Goal: Task Accomplishment & Management: Manage account settings

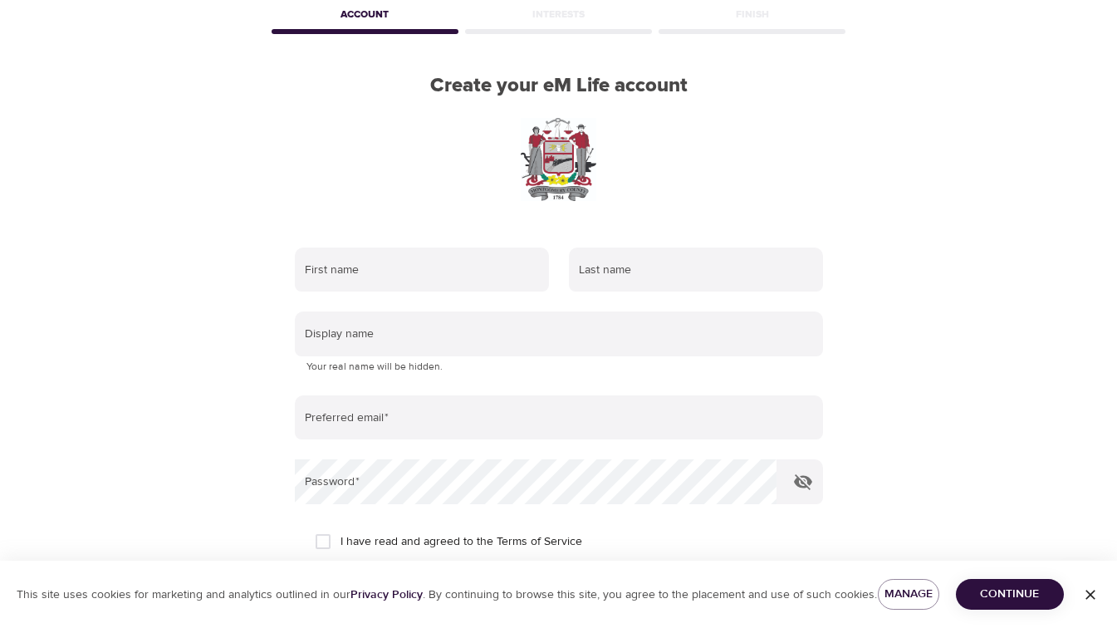
scroll to position [82, 0]
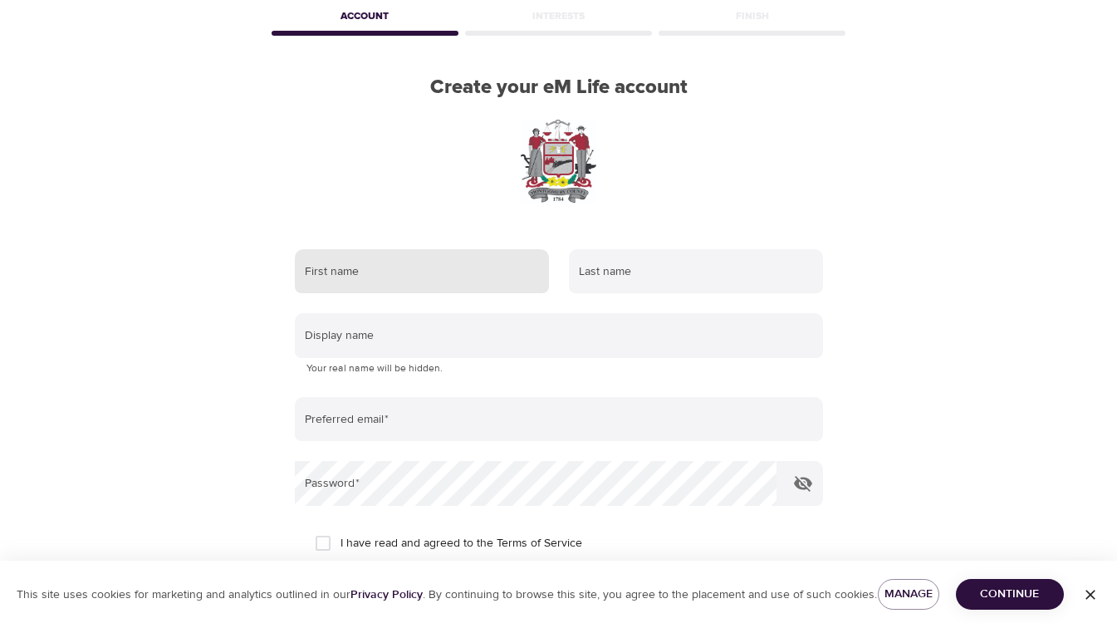
click at [460, 288] on input "text" at bounding box center [422, 271] width 254 height 45
type input "[PERSON_NAME]"
type input "[EMAIL_ADDRESS][DOMAIN_NAME]"
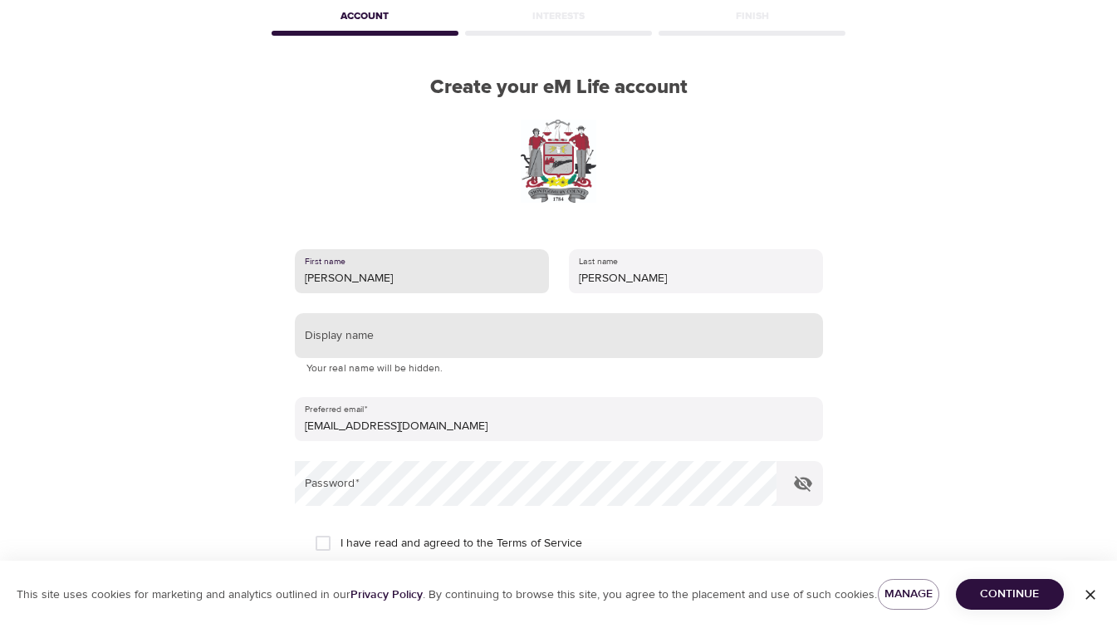
click at [503, 342] on input "text" at bounding box center [559, 335] width 528 height 45
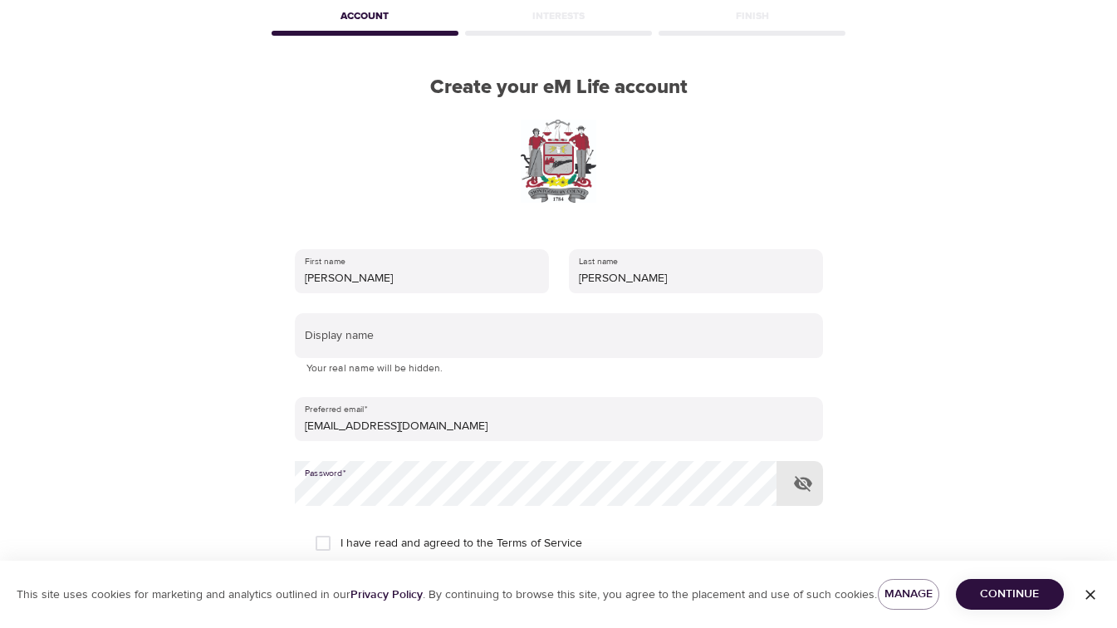
click at [812, 488] on icon "button" at bounding box center [803, 483] width 20 height 20
click at [321, 531] on input "I have read and agreed to the Terms of Service" at bounding box center [323, 543] width 35 height 35
checkbox input "true"
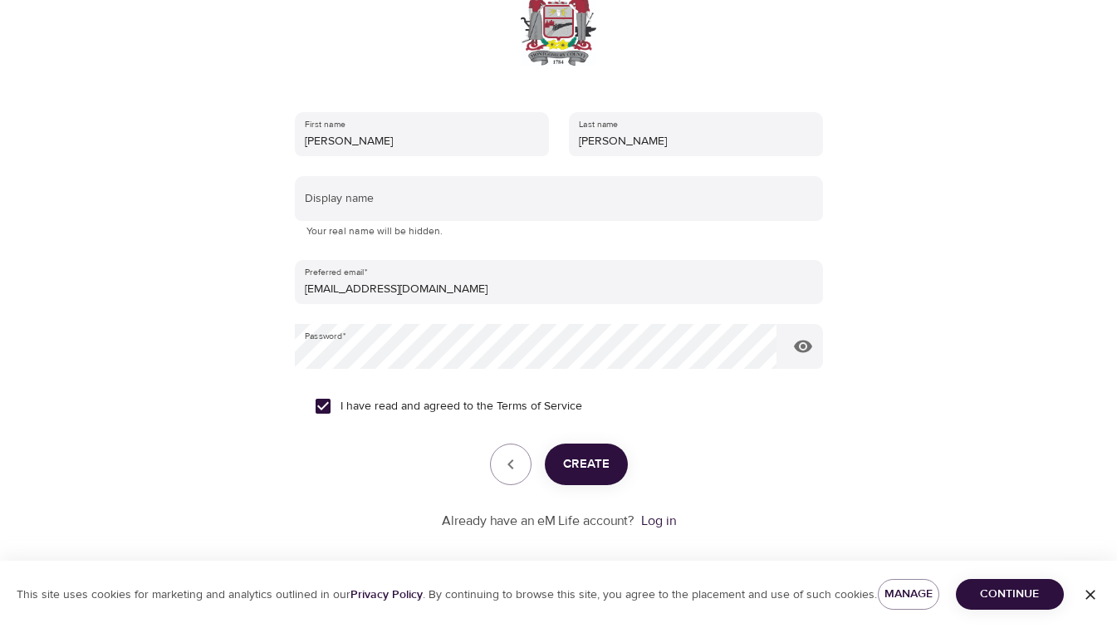
scroll to position [220, 0]
click at [1004, 585] on span "Continue" at bounding box center [1009, 594] width 81 height 21
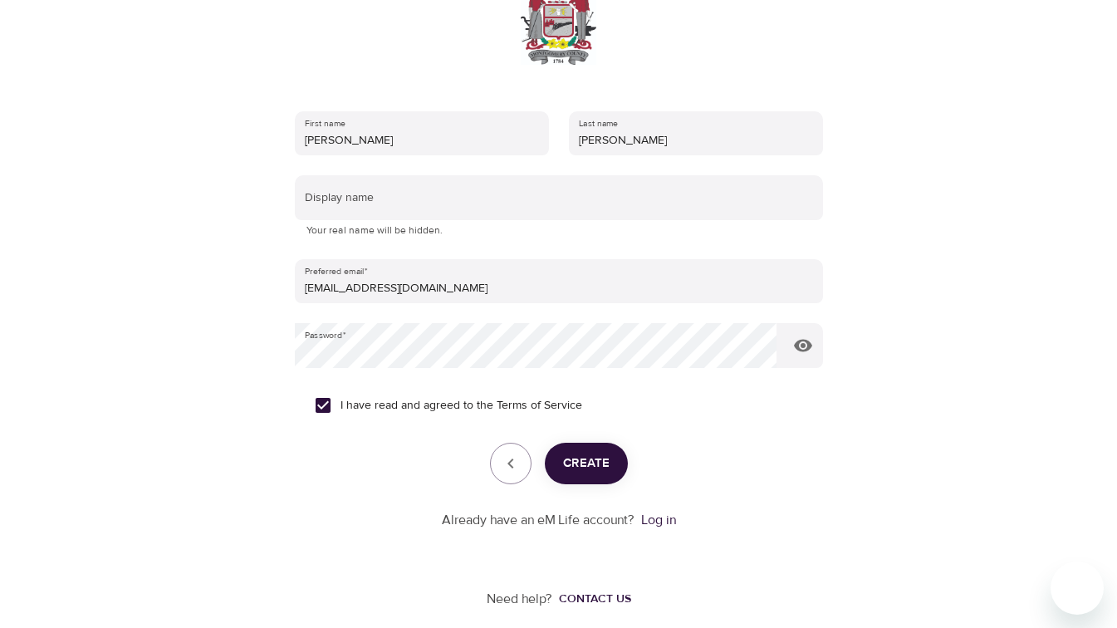
click at [605, 475] on button "Create" at bounding box center [586, 464] width 83 height 42
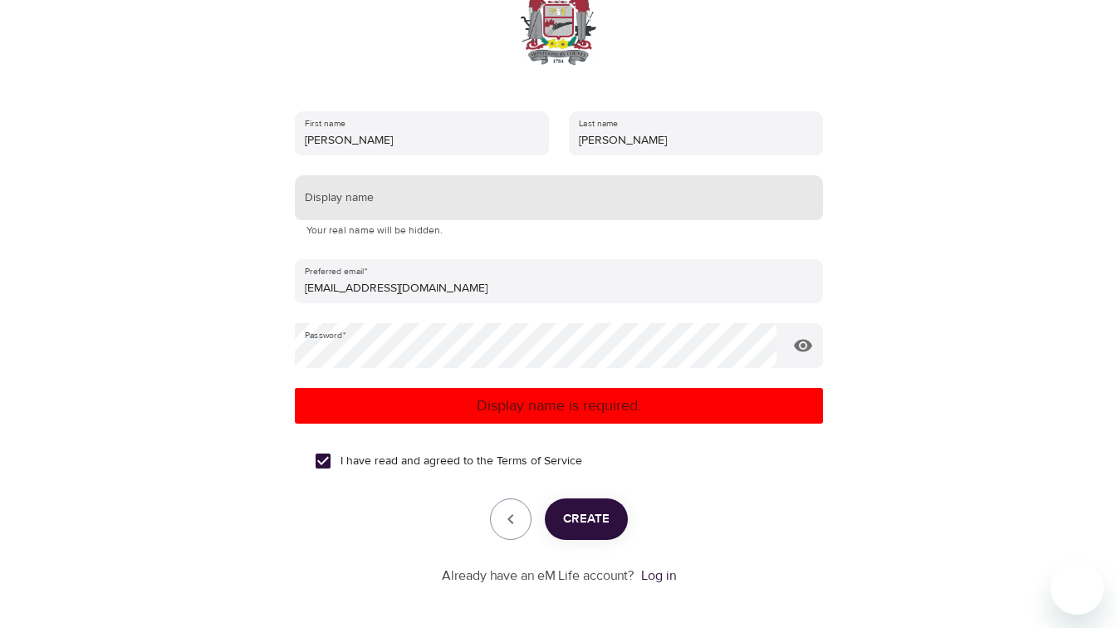
click at [420, 195] on input "text" at bounding box center [559, 197] width 528 height 45
click at [588, 516] on span "Create" at bounding box center [586, 519] width 47 height 22
click at [402, 209] on input "[PERSON_NAME]" at bounding box center [559, 197] width 528 height 45
type input "Shannon09"
click at [577, 505] on button "Create" at bounding box center [586, 519] width 83 height 42
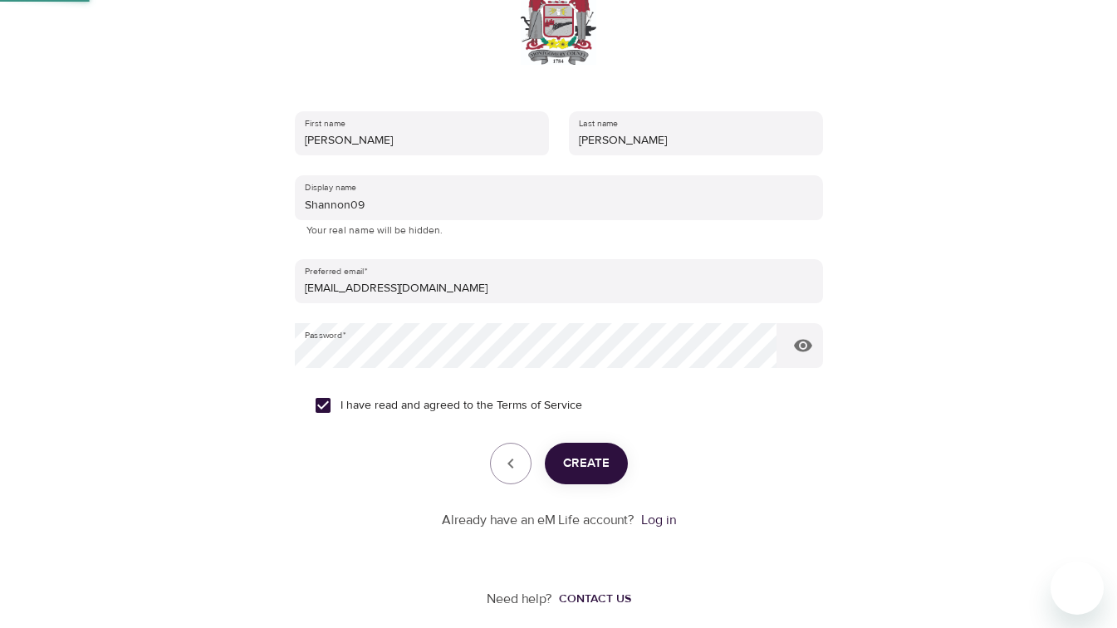
scroll to position [77, 0]
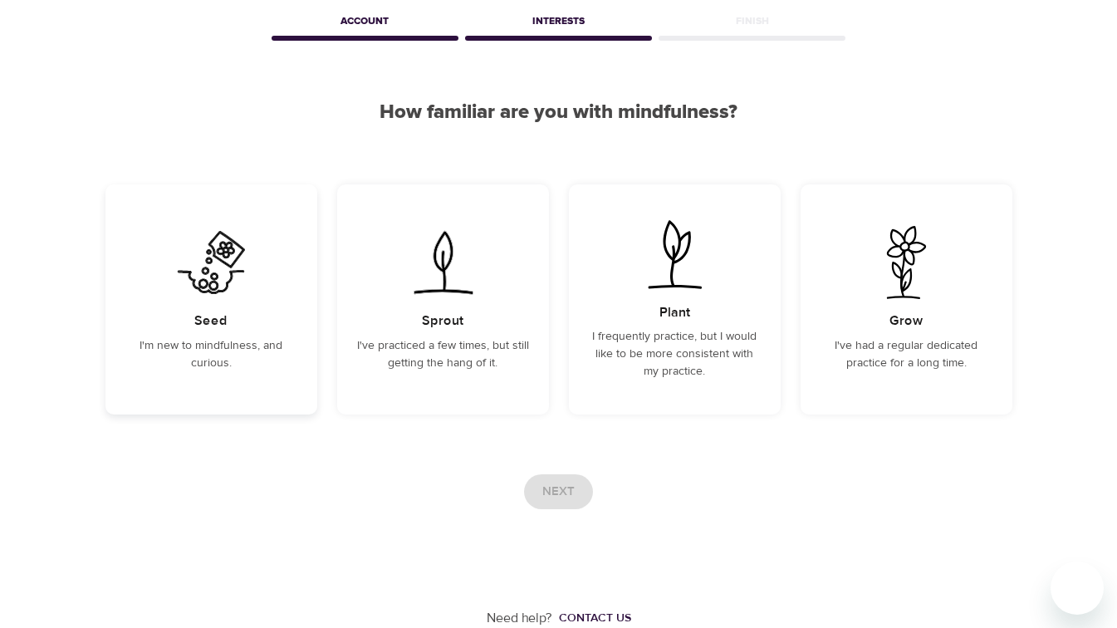
click at [184, 313] on div "Seed I'm new to mindfulness, and curious." at bounding box center [211, 299] width 212 height 230
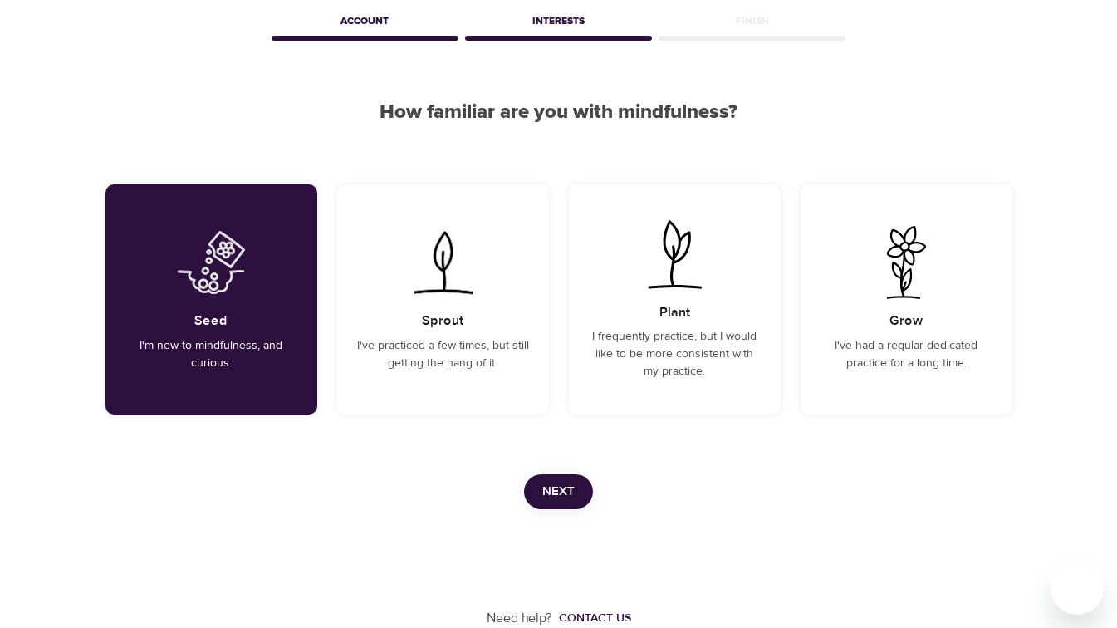
click at [559, 476] on button "Next" at bounding box center [558, 491] width 69 height 35
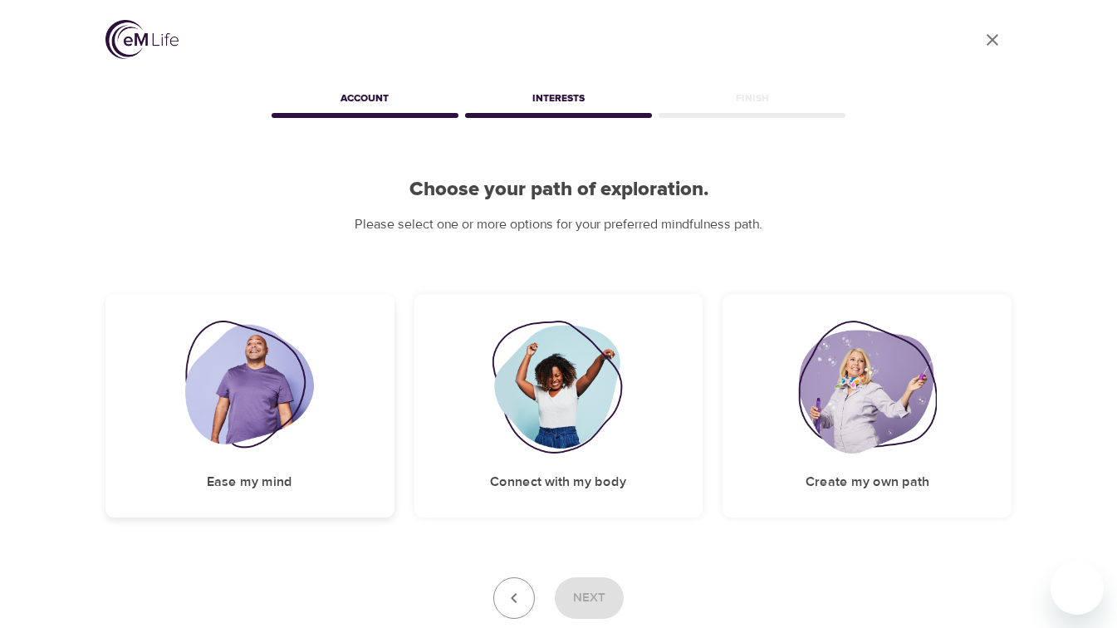
click at [327, 420] on div "Ease my mind" at bounding box center [249, 405] width 289 height 223
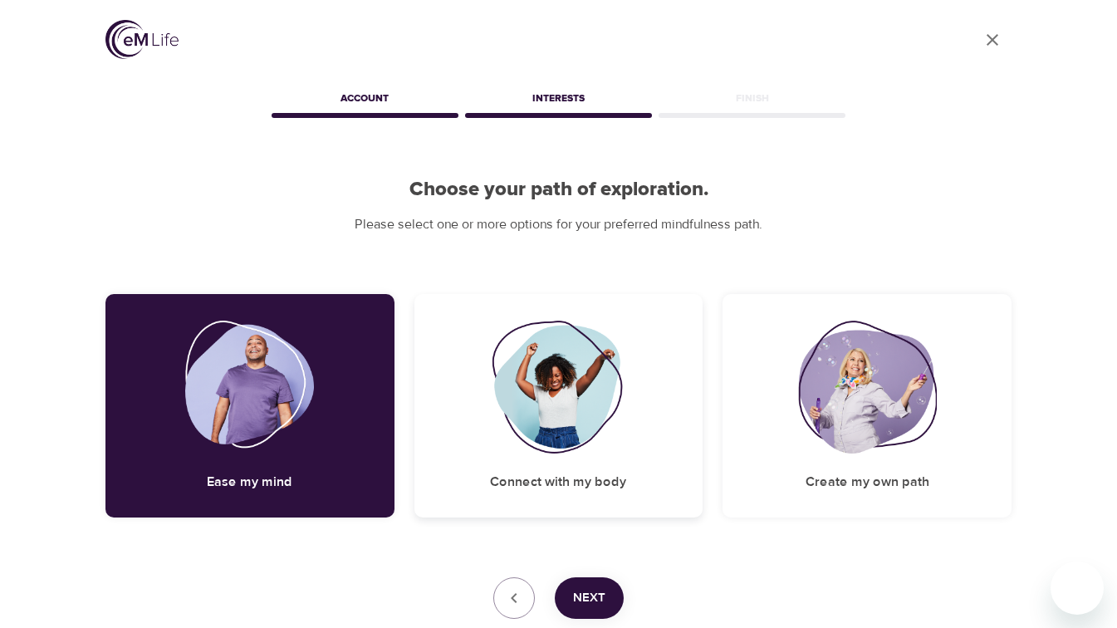
click at [567, 439] on img at bounding box center [559, 387] width 135 height 133
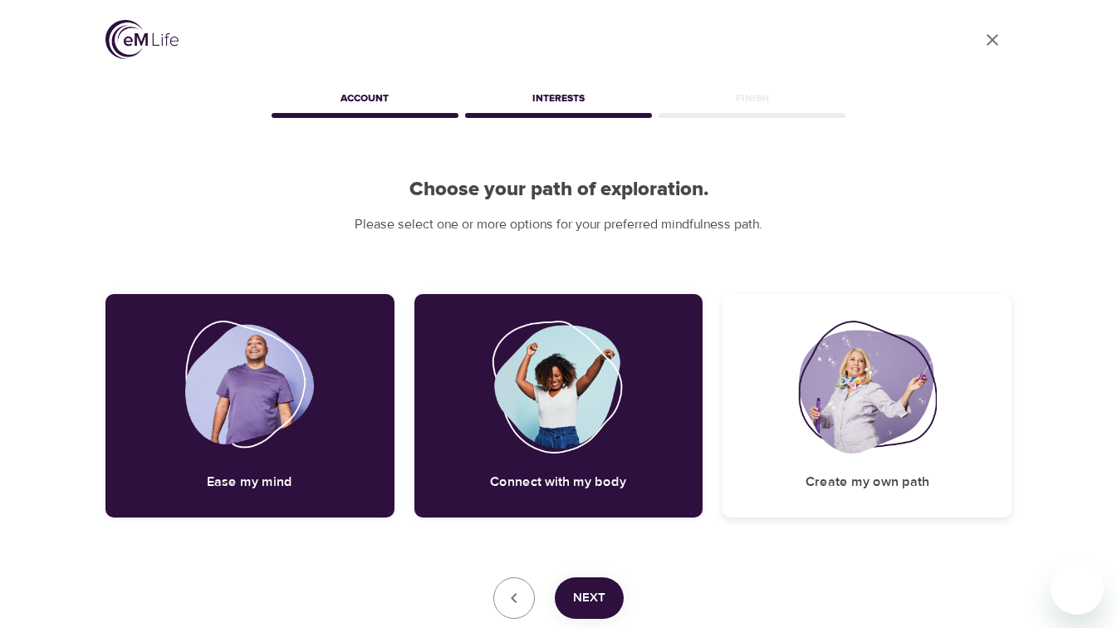
click at [863, 451] on img at bounding box center [867, 387] width 138 height 133
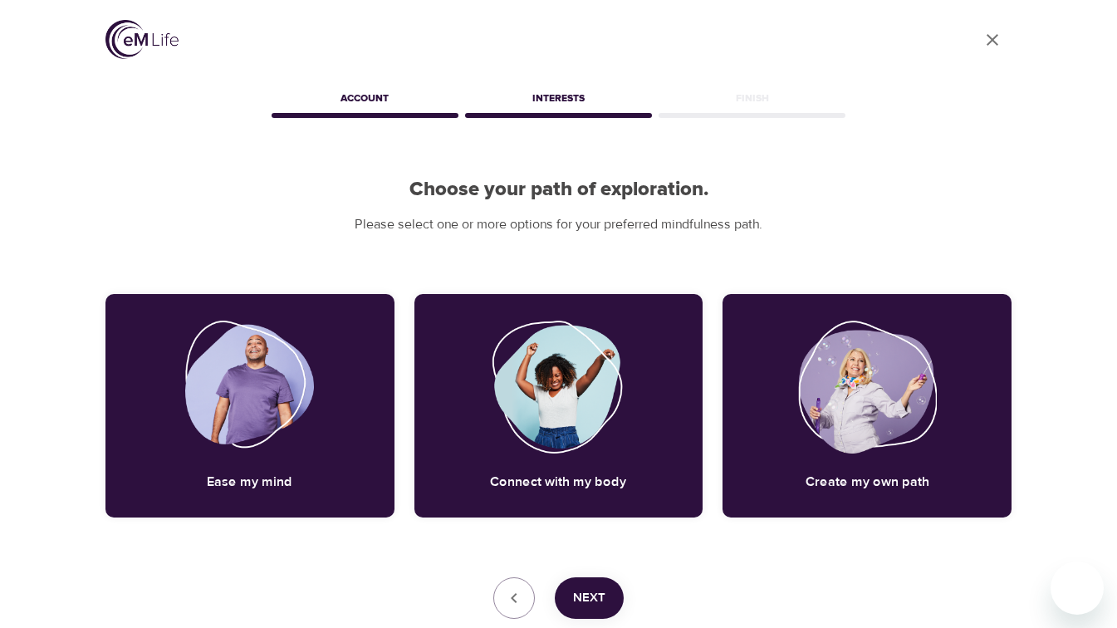
click at [606, 586] on button "Next" at bounding box center [589, 598] width 69 height 42
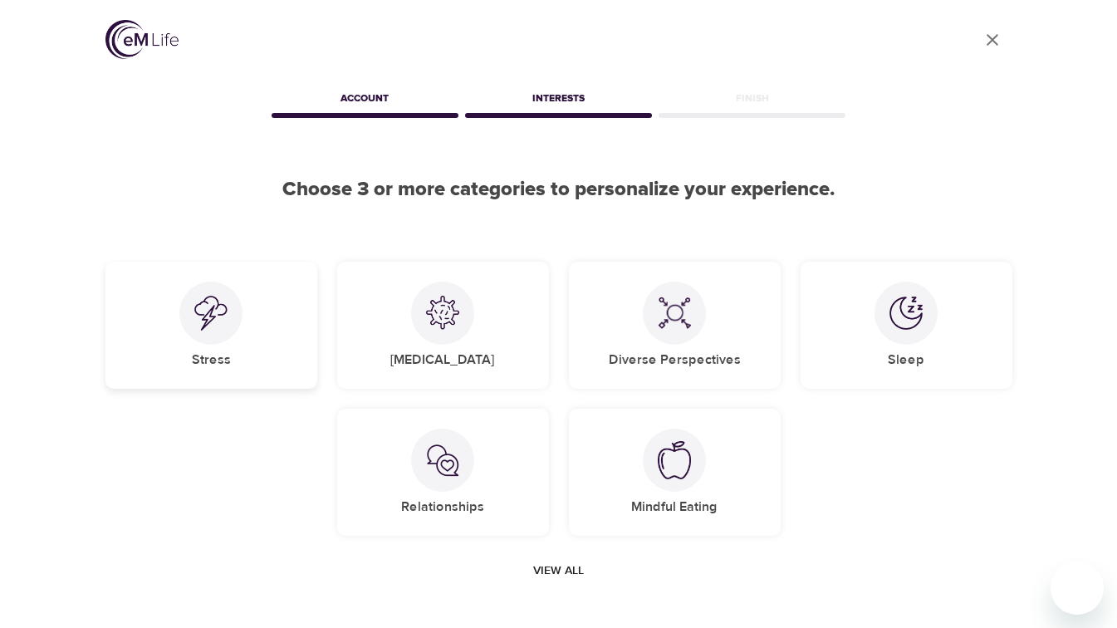
click at [281, 298] on div "Stress" at bounding box center [211, 325] width 212 height 127
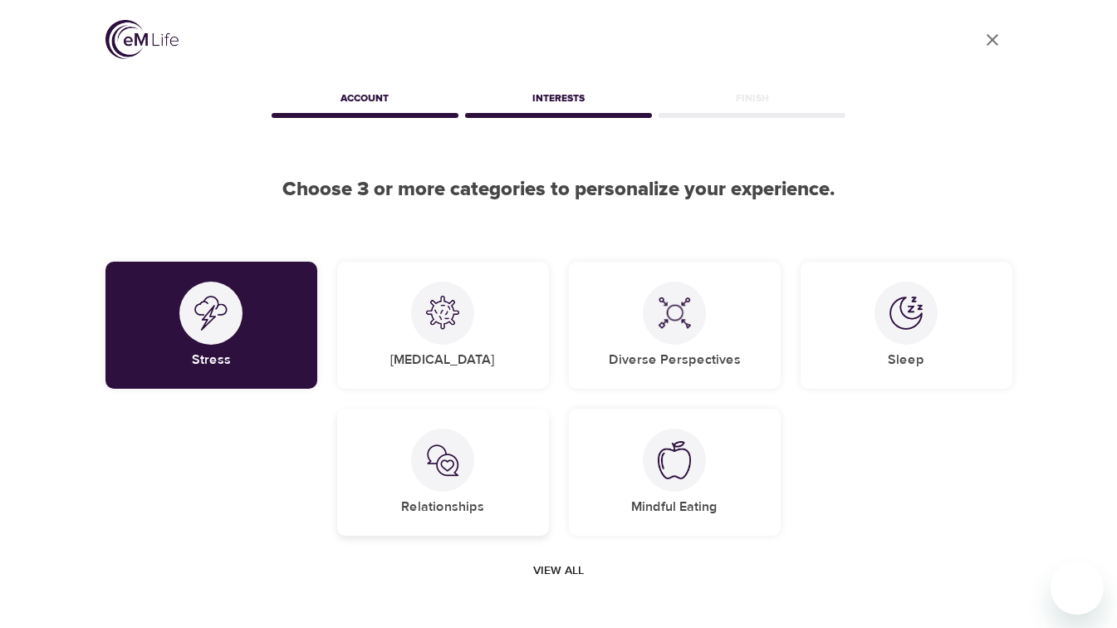
click at [478, 464] on div "Relationships" at bounding box center [443, 472] width 212 height 127
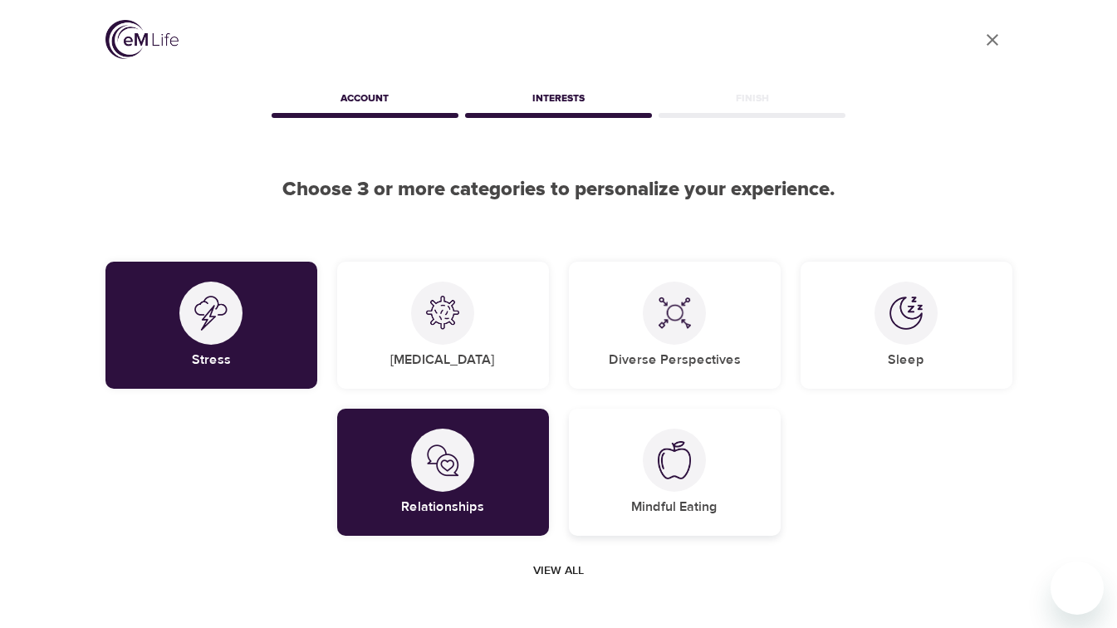
click at [644, 488] on div "Mindful Eating" at bounding box center [675, 472] width 212 height 127
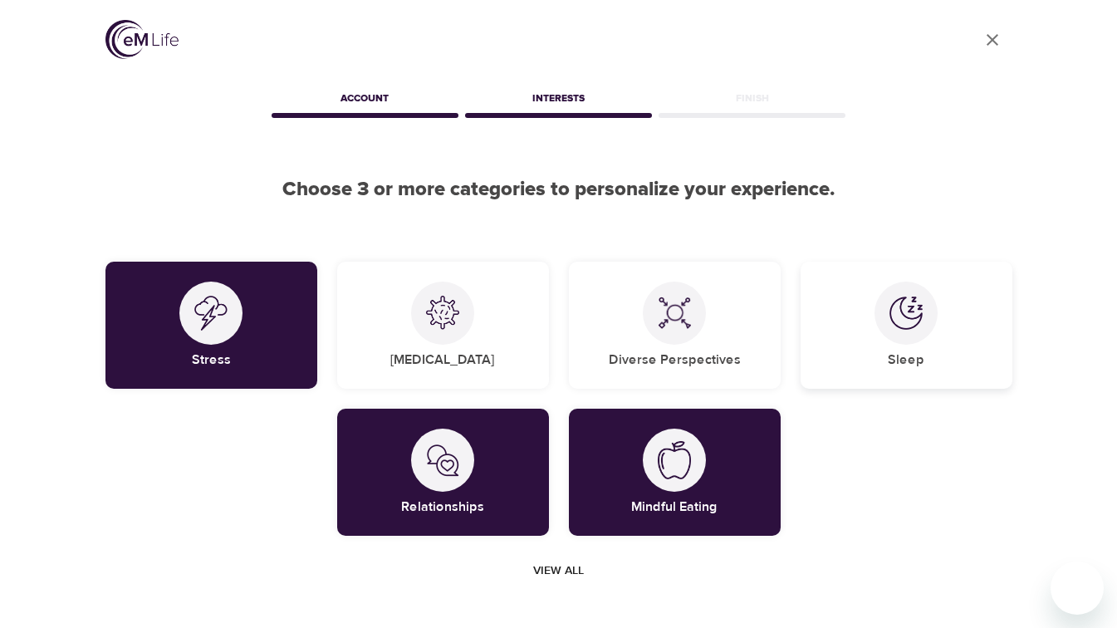
click at [842, 351] on div "Sleep" at bounding box center [907, 325] width 212 height 127
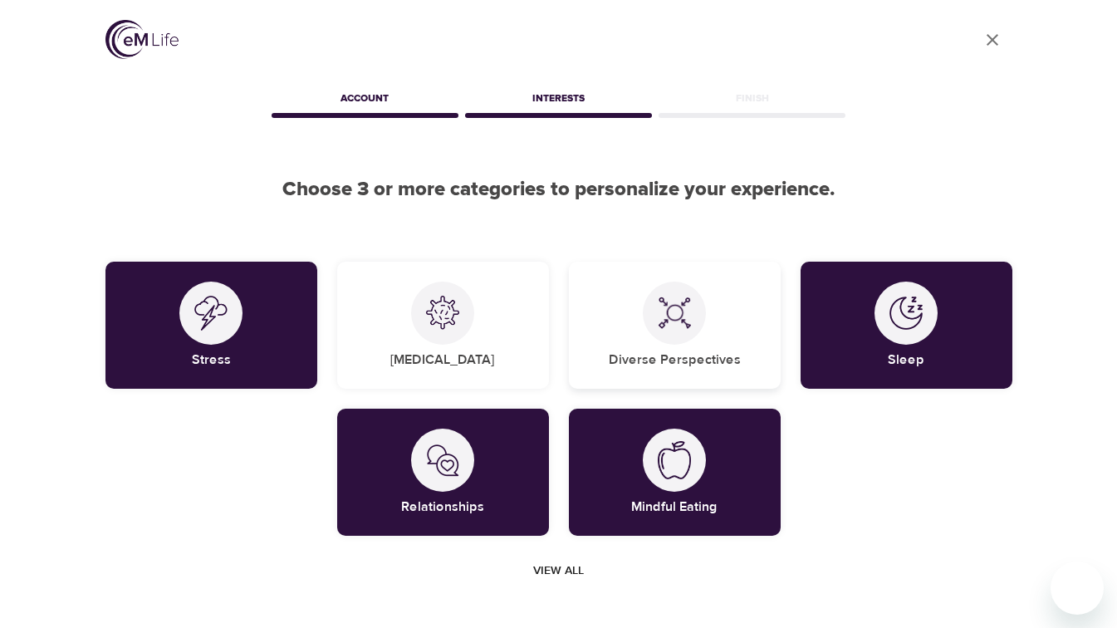
click at [713, 353] on h5 "Diverse Perspectives" at bounding box center [675, 359] width 132 height 17
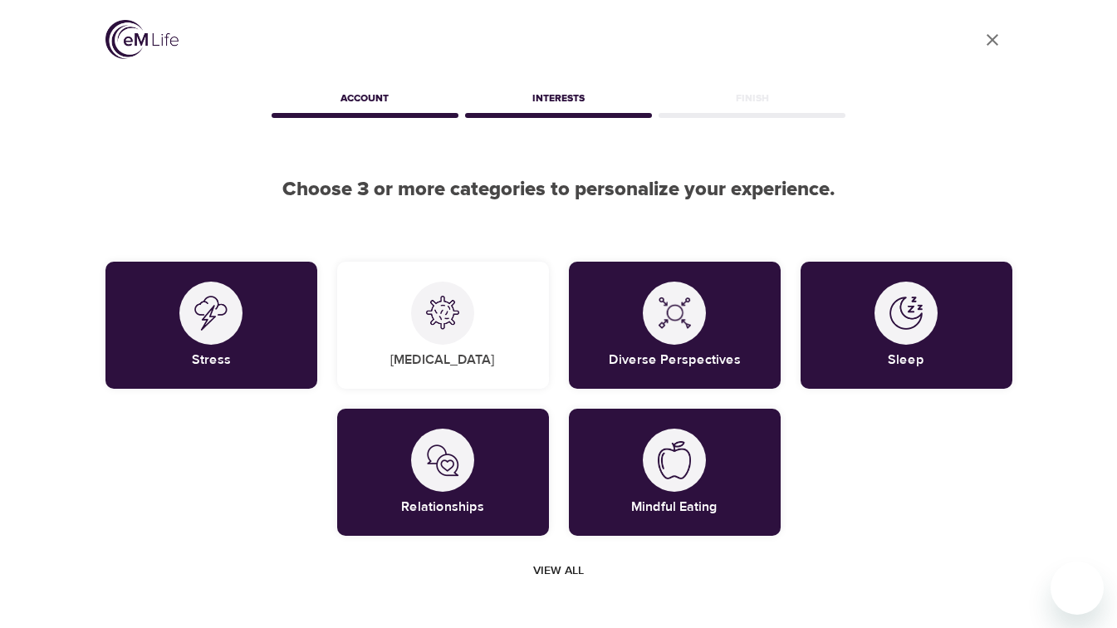
click at [558, 573] on span "View all" at bounding box center [558, 571] width 51 height 21
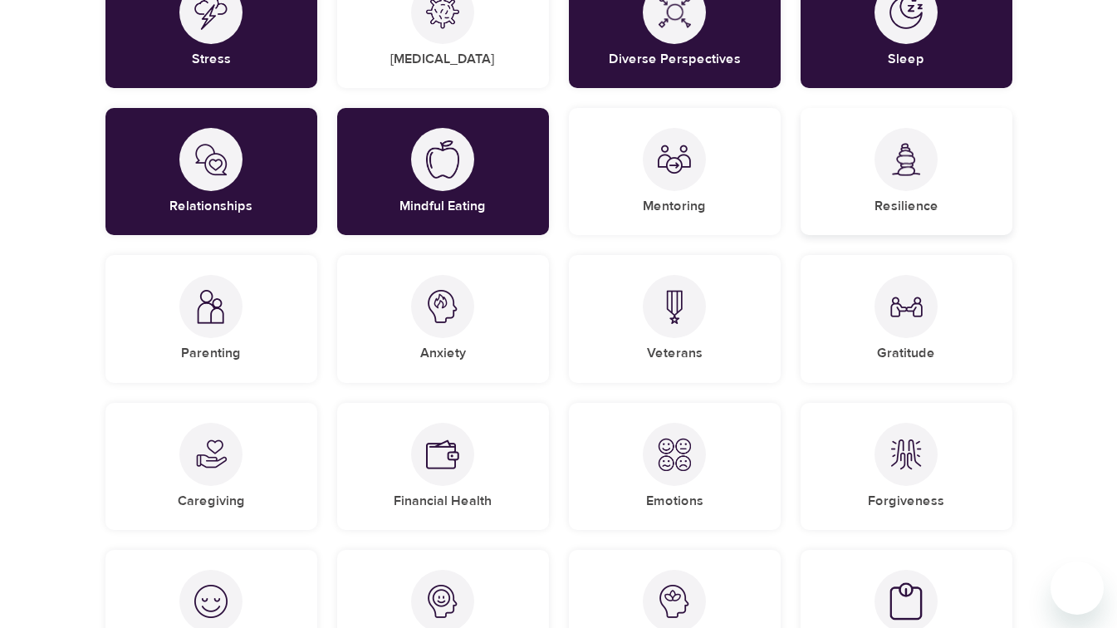
scroll to position [312, 0]
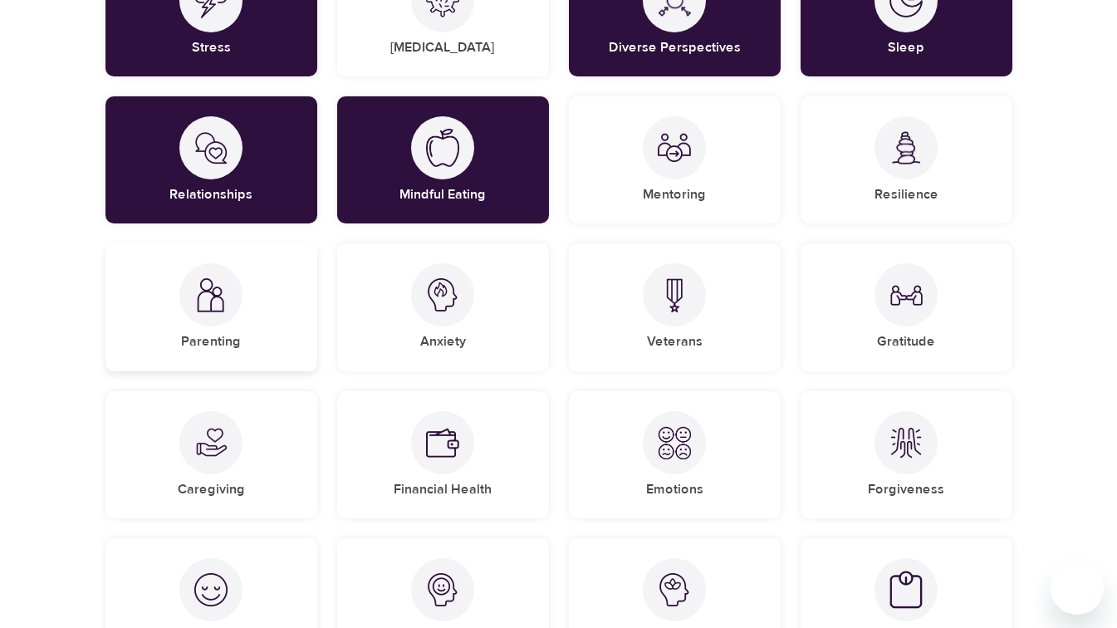
click at [249, 337] on div "Parenting" at bounding box center [211, 306] width 212 height 127
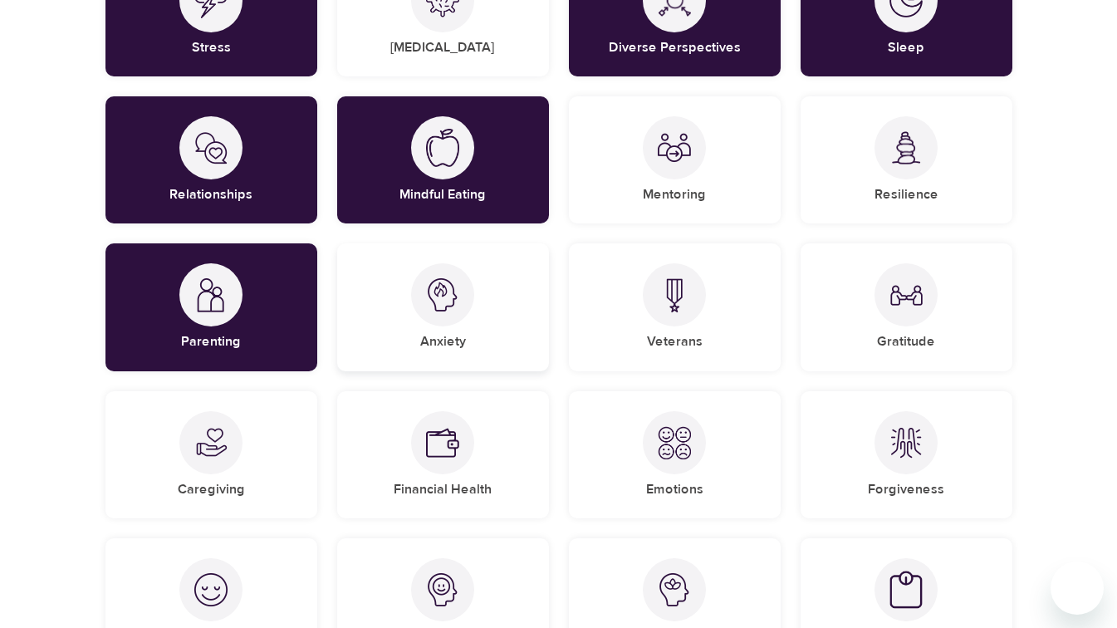
click at [404, 351] on div "Anxiety" at bounding box center [443, 306] width 212 height 127
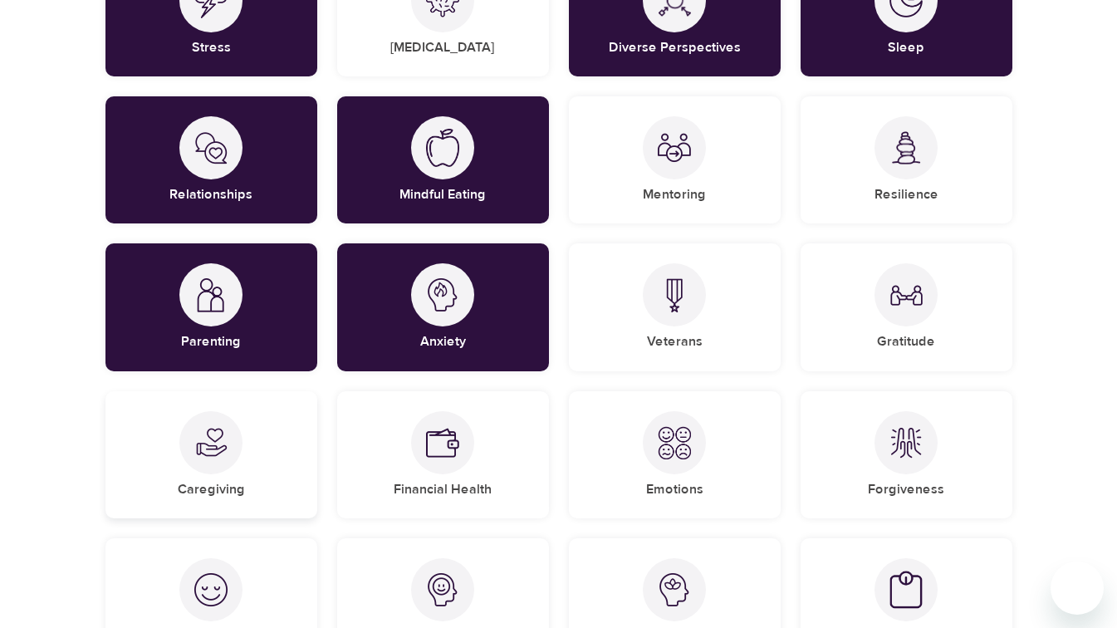
click at [273, 443] on div "Caregiving" at bounding box center [211, 454] width 212 height 127
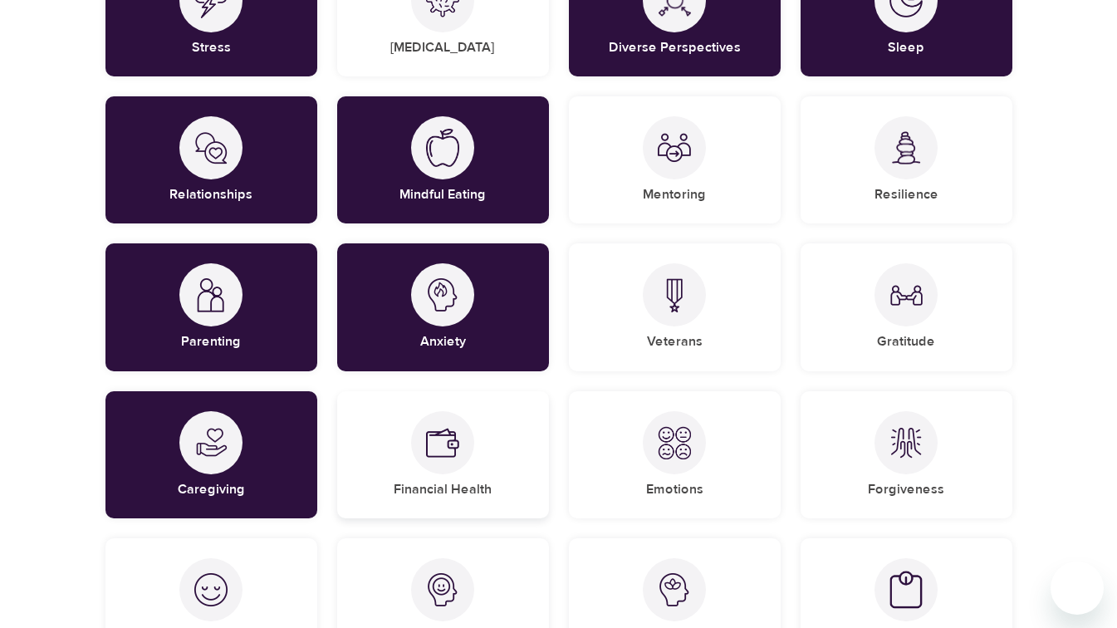
click at [471, 465] on div "Financial Health" at bounding box center [443, 454] width 212 height 127
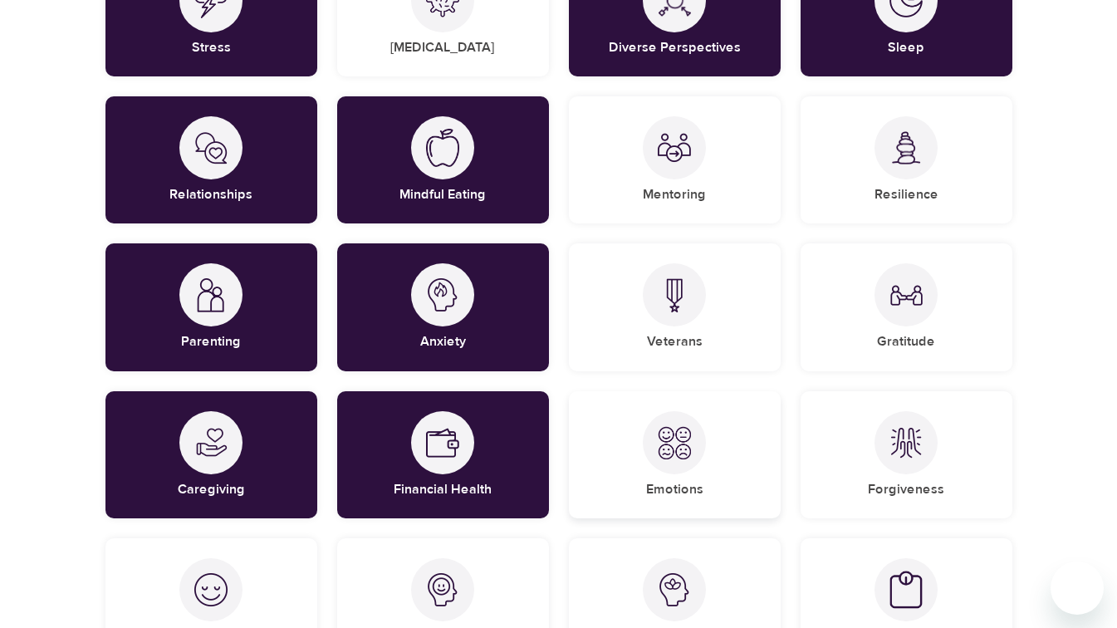
click at [741, 467] on div "Emotions" at bounding box center [675, 454] width 212 height 127
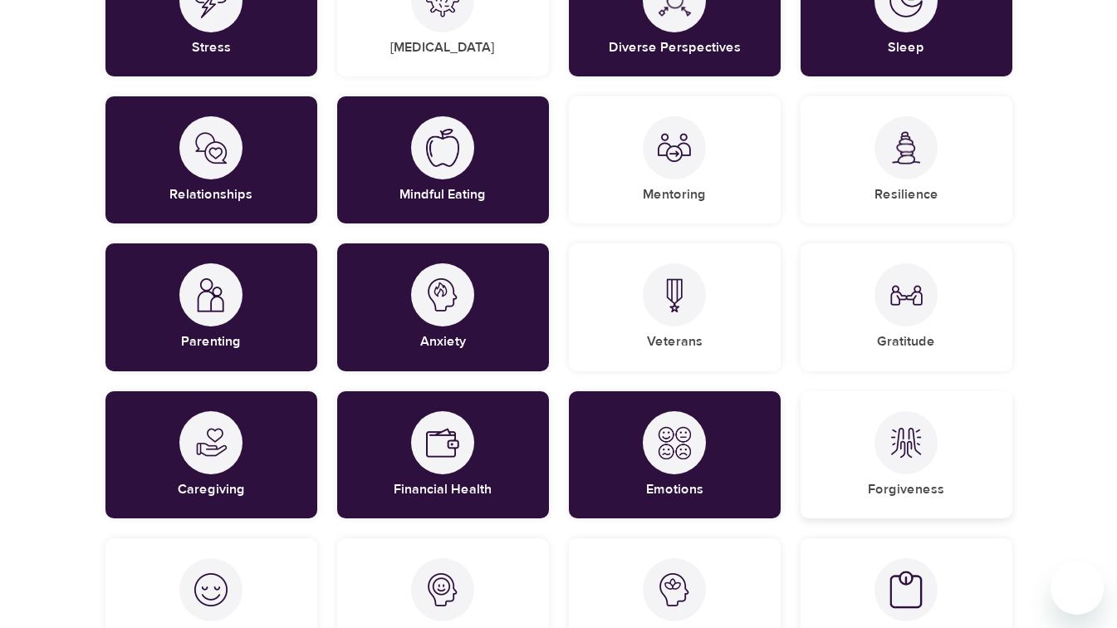
click at [874, 454] on div "Forgiveness" at bounding box center [907, 454] width 212 height 127
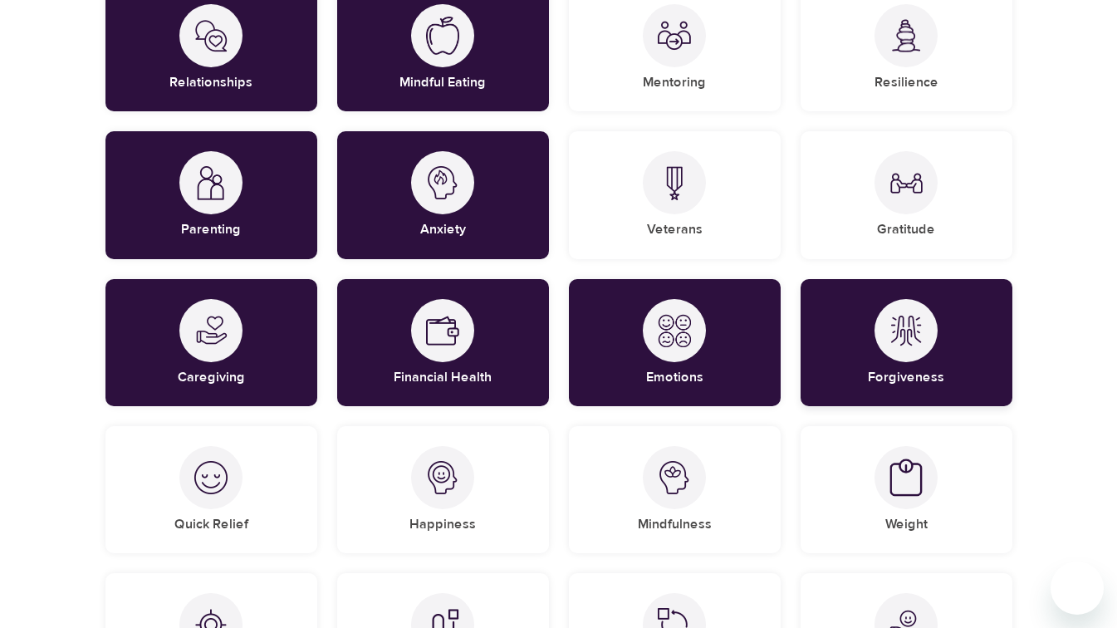
scroll to position [433, 0]
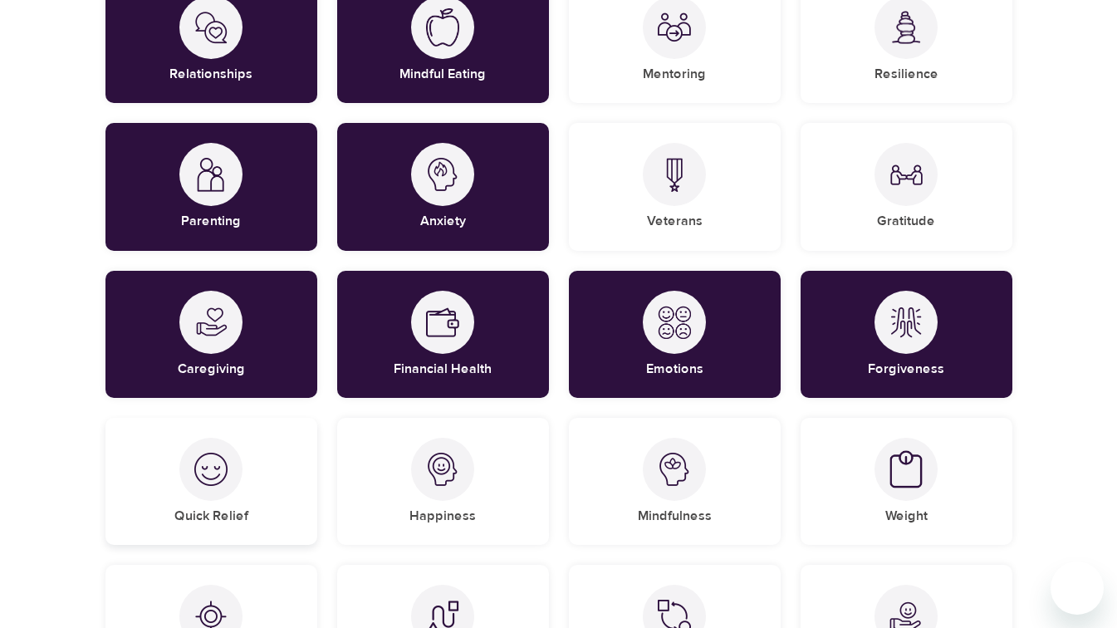
click at [177, 495] on div "Quick Relief" at bounding box center [211, 481] width 212 height 127
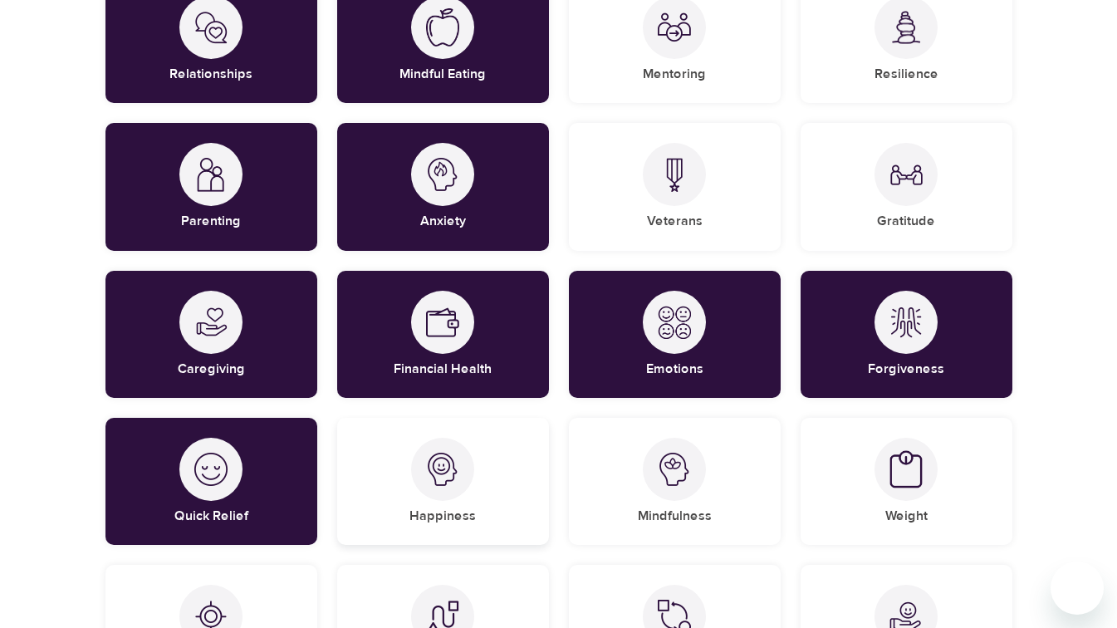
click at [415, 519] on h5 "Happiness" at bounding box center [443, 516] width 66 height 17
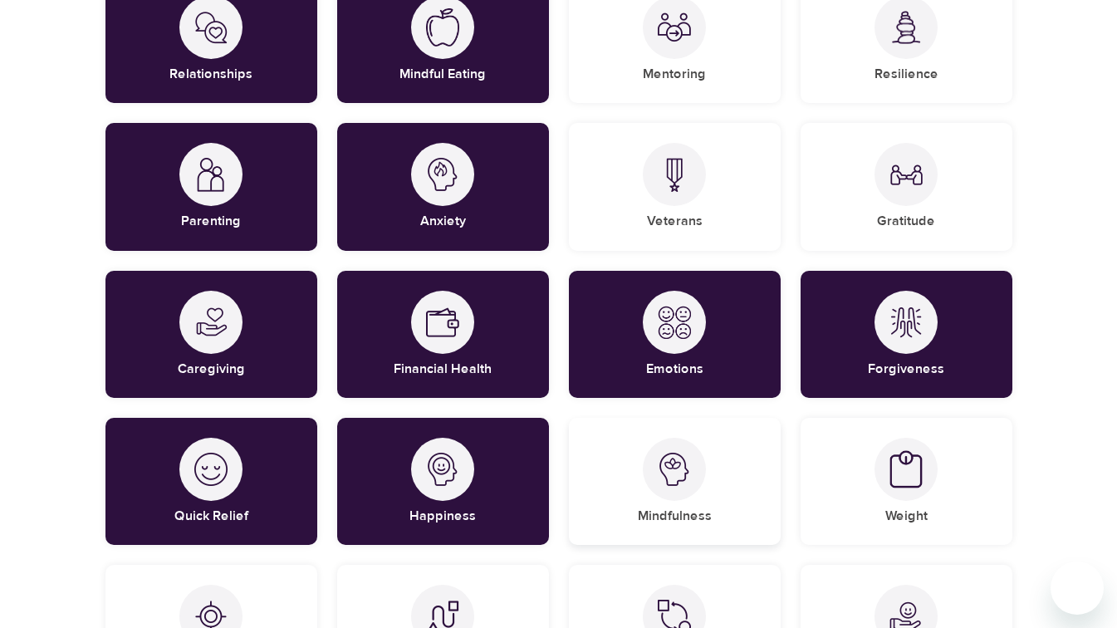
click at [623, 514] on div "Mindfulness" at bounding box center [675, 481] width 212 height 127
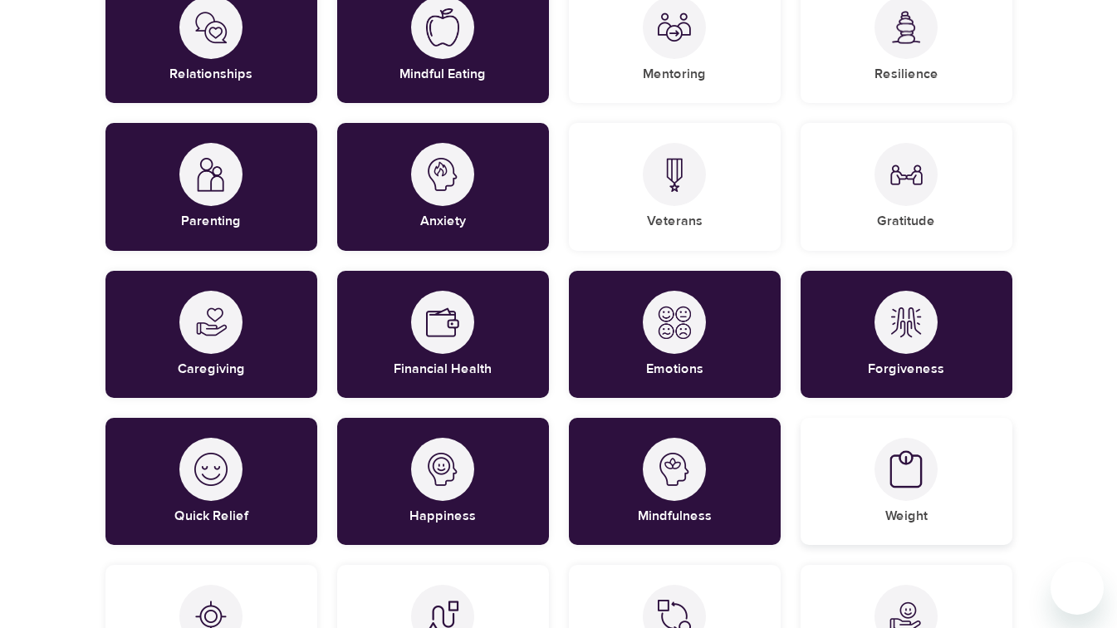
click at [901, 503] on div "Weight" at bounding box center [907, 481] width 212 height 127
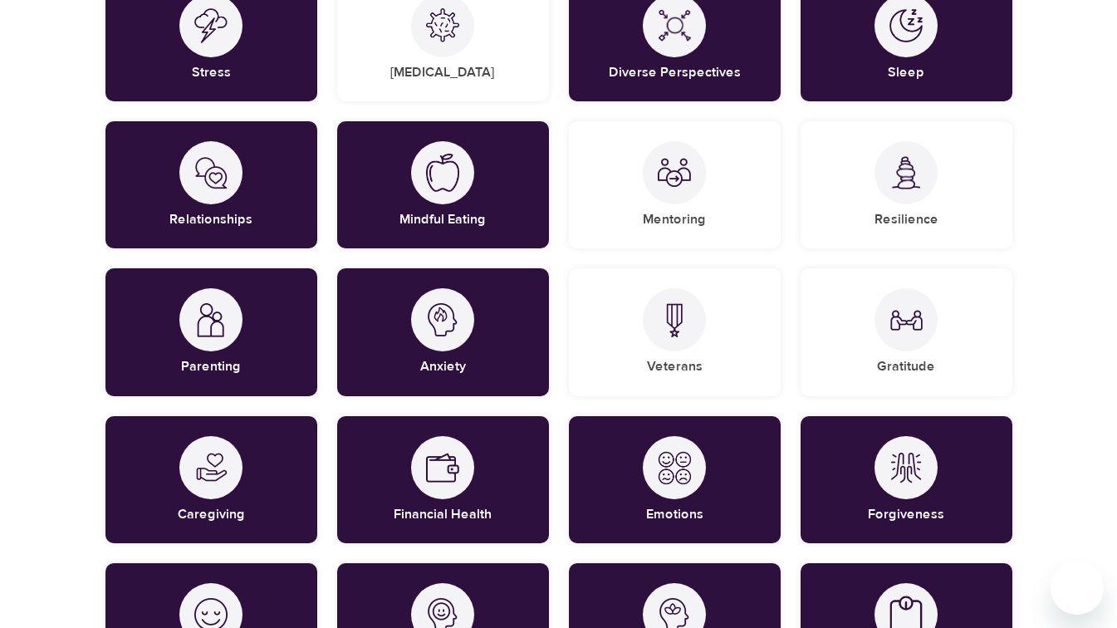
scroll to position [259, 0]
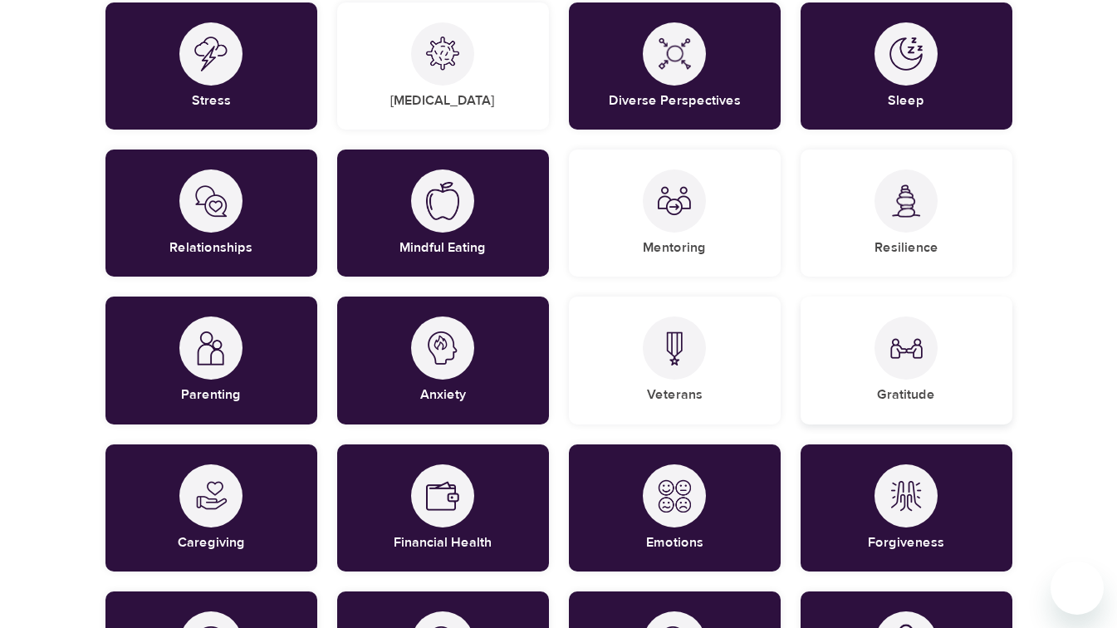
click at [873, 390] on div "Gratitude" at bounding box center [907, 360] width 212 height 127
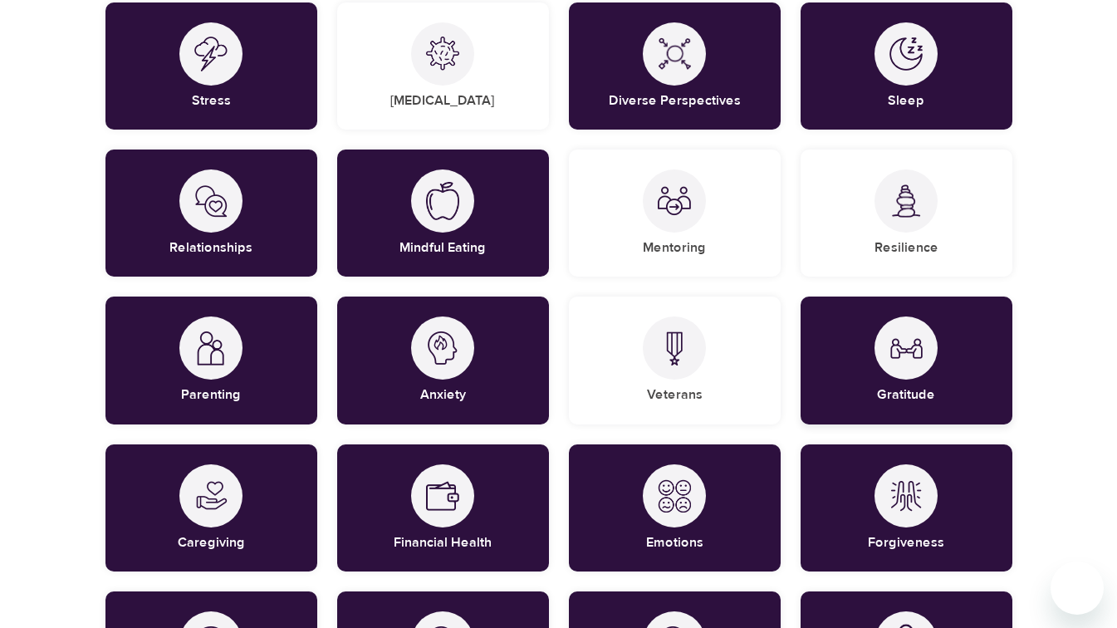
click at [897, 380] on div "Gratitude" at bounding box center [907, 360] width 212 height 127
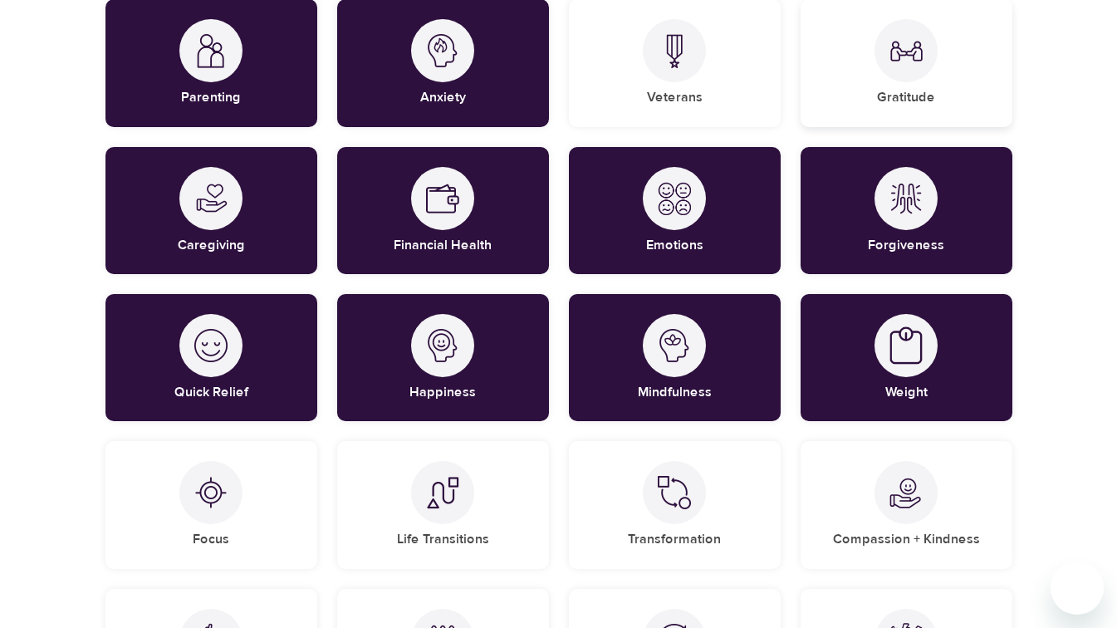
scroll to position [564, 0]
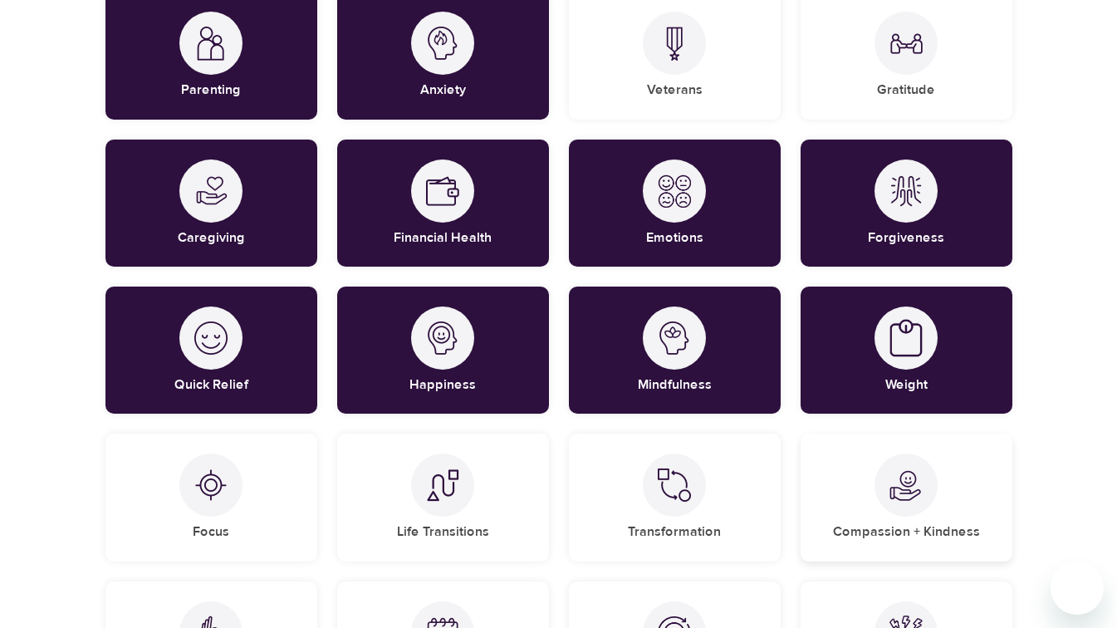
click at [916, 498] on img at bounding box center [906, 485] width 33 height 33
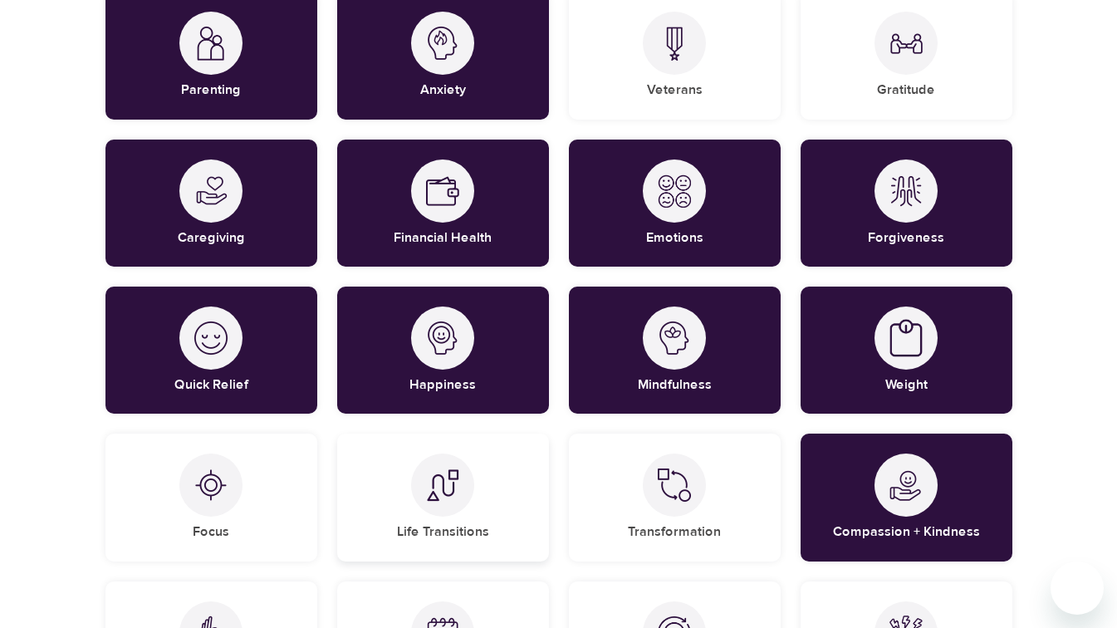
click at [402, 514] on div "Life Transitions" at bounding box center [443, 497] width 212 height 127
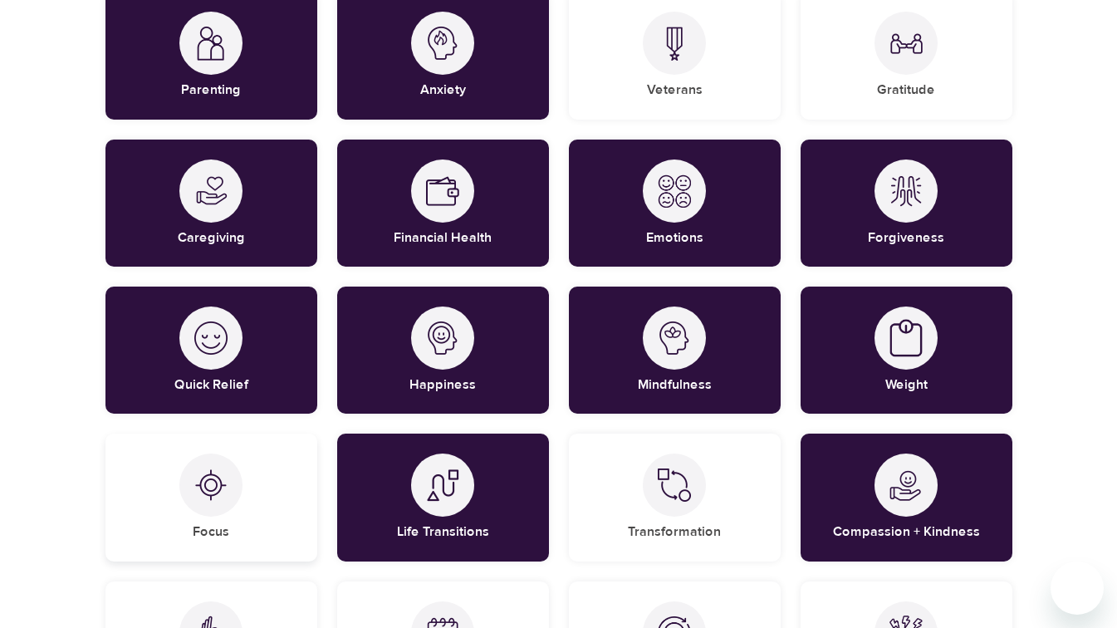
click at [268, 510] on div "Focus" at bounding box center [211, 497] width 212 height 127
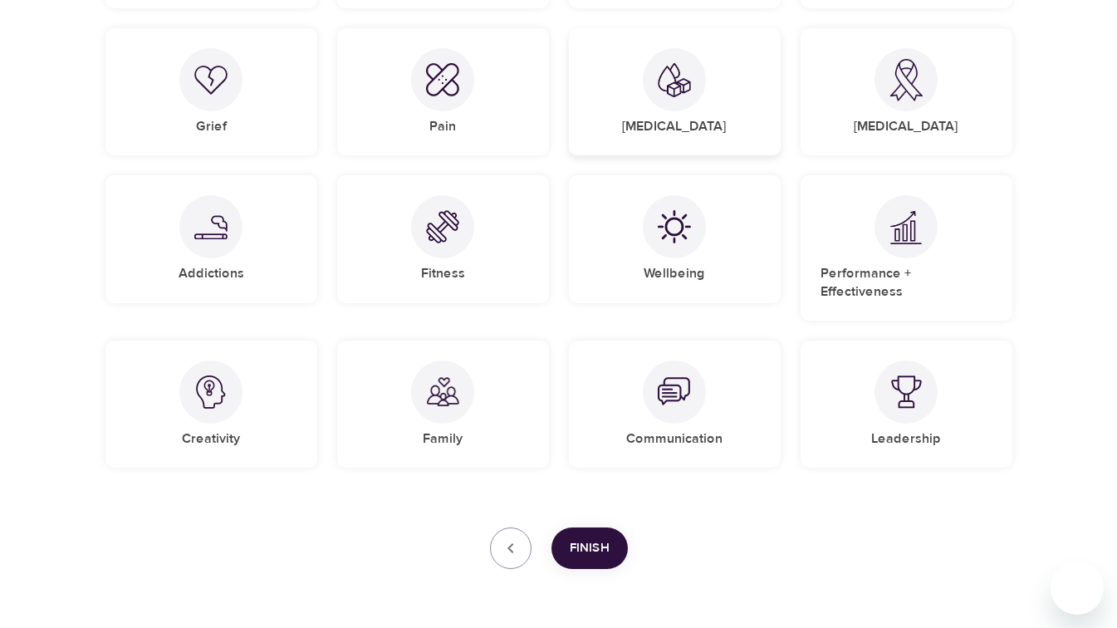
scroll to position [1273, 0]
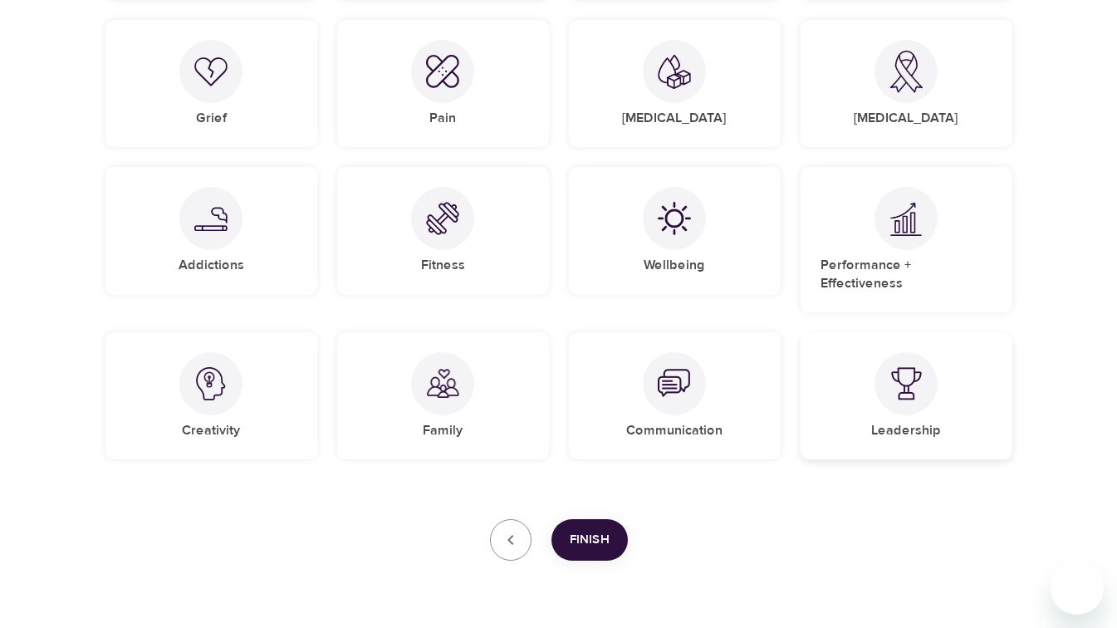
click at [852, 411] on div "Leadership" at bounding box center [907, 395] width 212 height 127
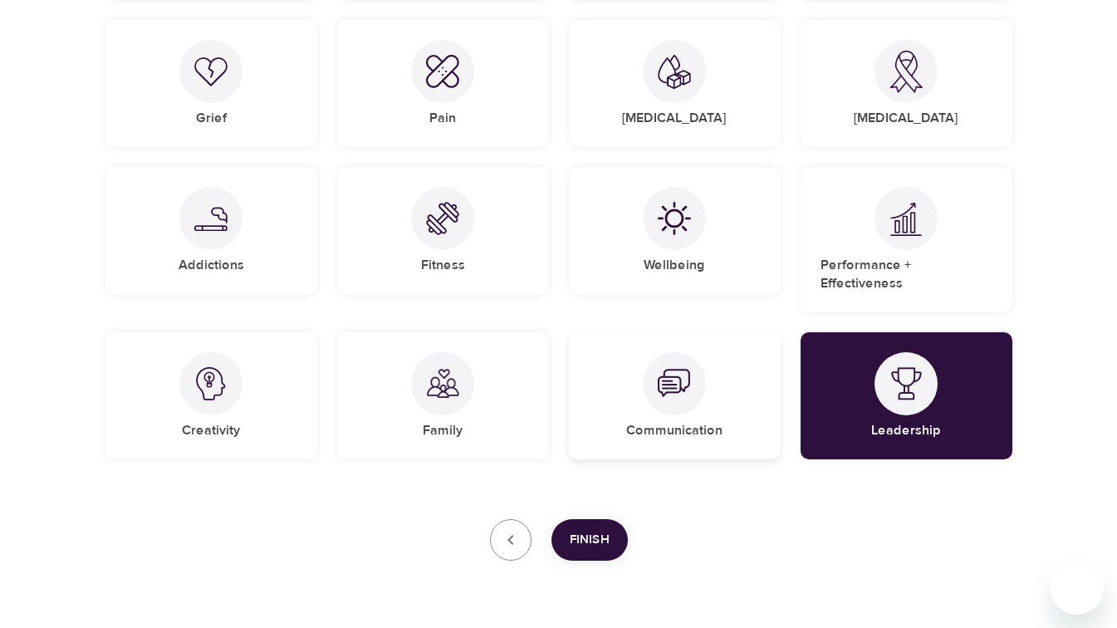
click at [676, 386] on div at bounding box center [674, 383] width 63 height 63
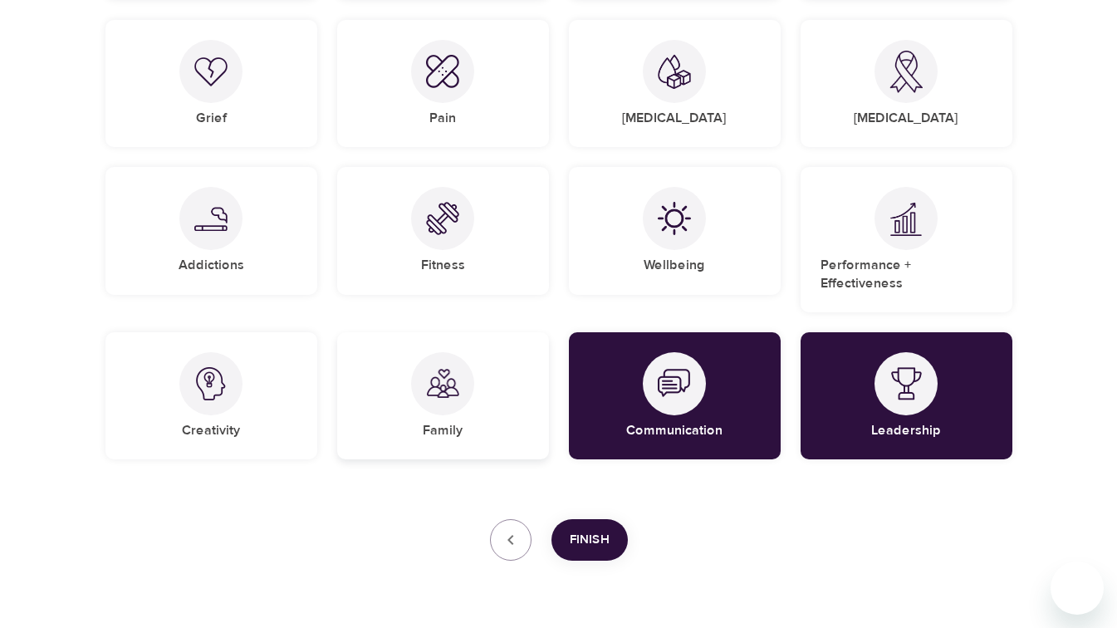
click at [483, 396] on div "Family" at bounding box center [443, 395] width 212 height 127
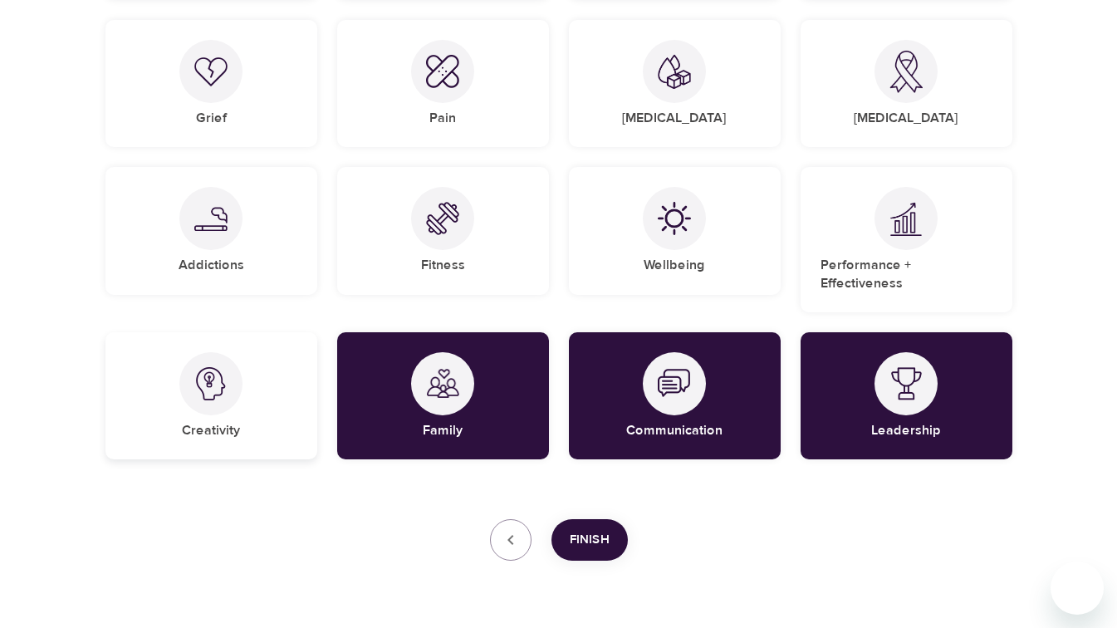
click at [258, 366] on div "Creativity" at bounding box center [211, 395] width 212 height 127
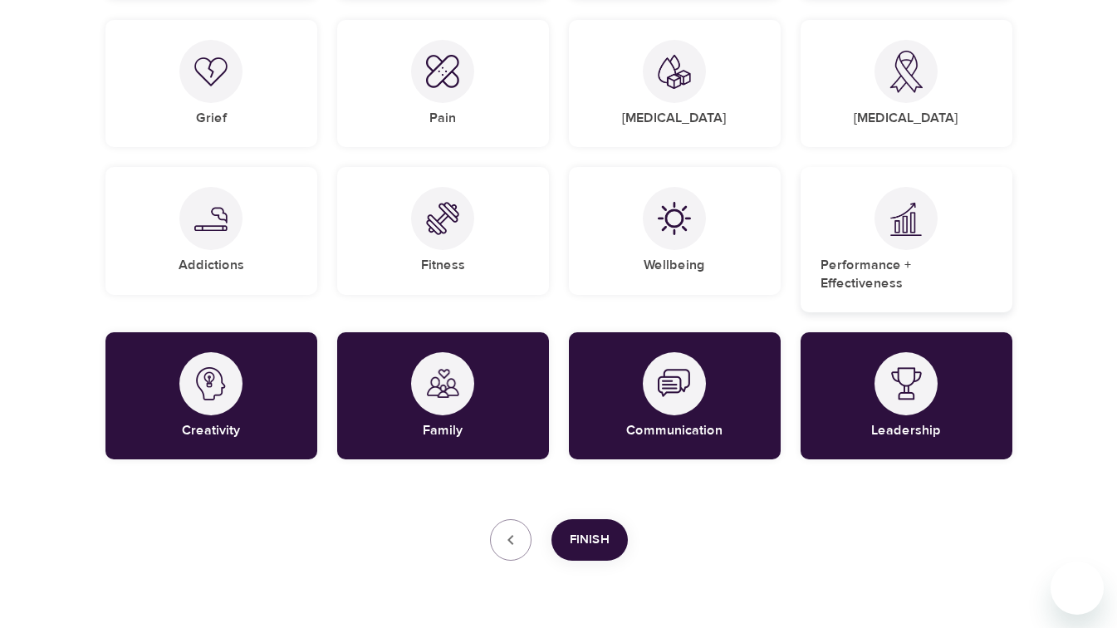
click at [900, 253] on div "Performance + Effectiveness" at bounding box center [907, 239] width 212 height 145
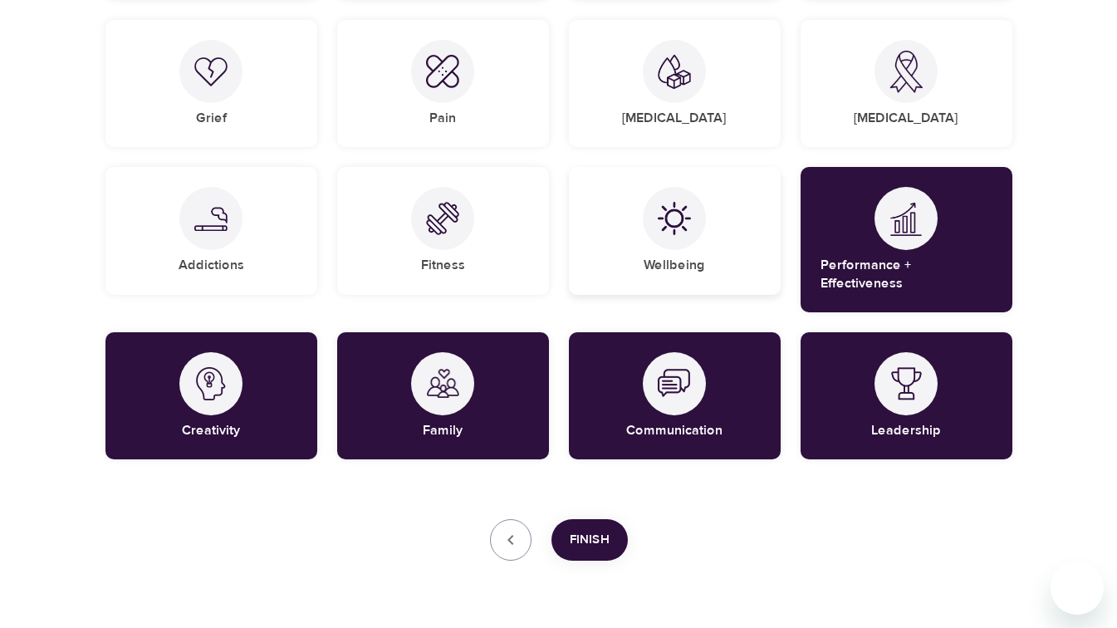
click at [690, 257] on h5 "Wellbeing" at bounding box center [674, 265] width 61 height 17
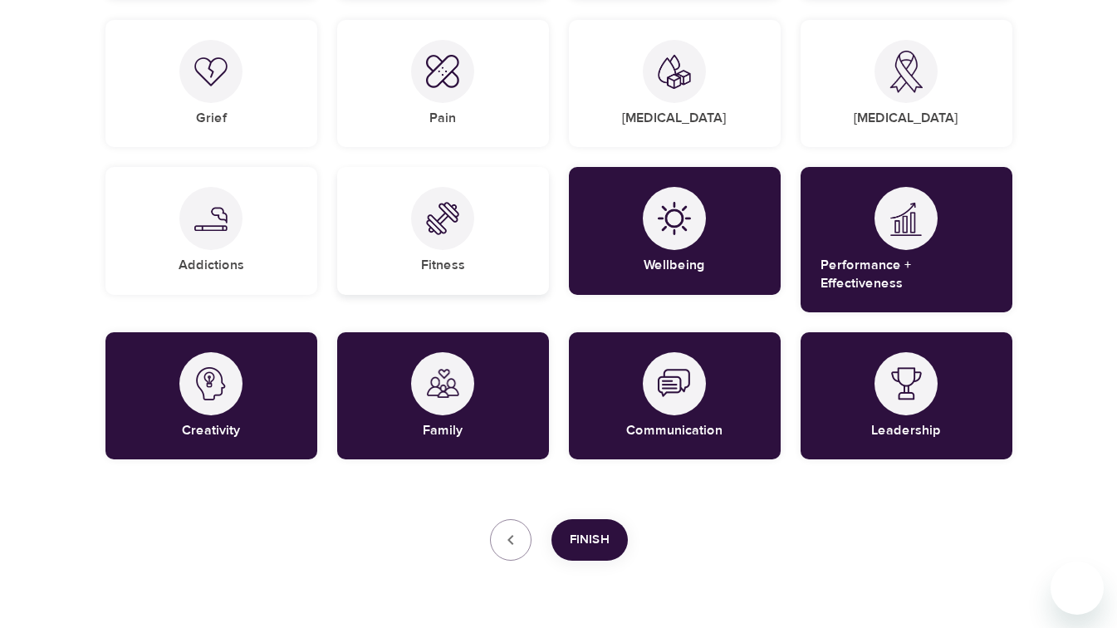
click at [472, 252] on div "Fitness" at bounding box center [443, 230] width 212 height 127
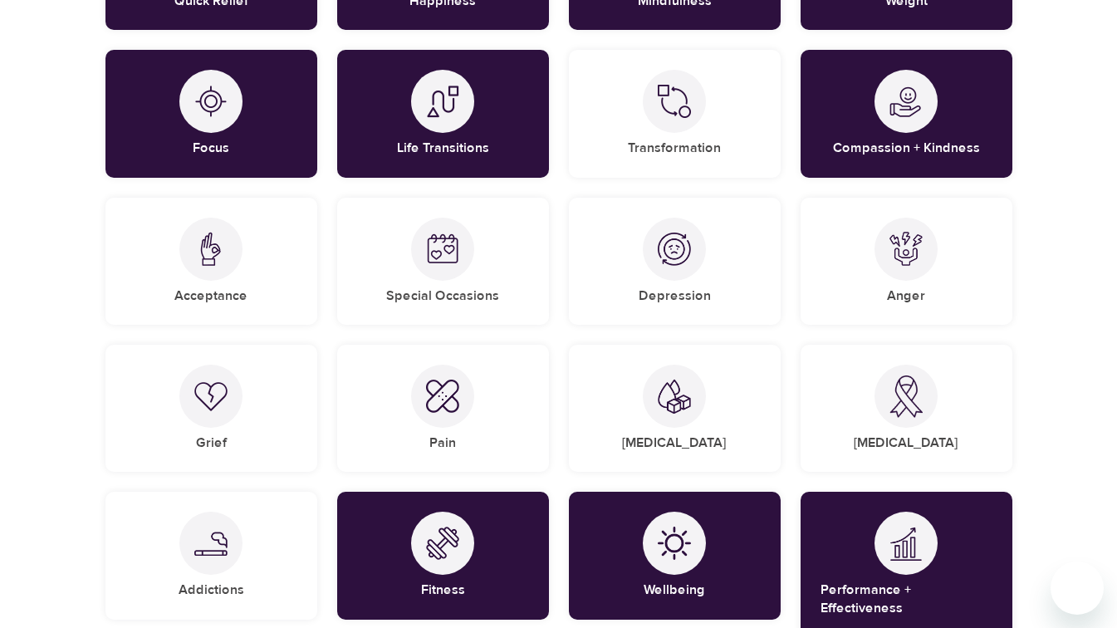
scroll to position [942, 0]
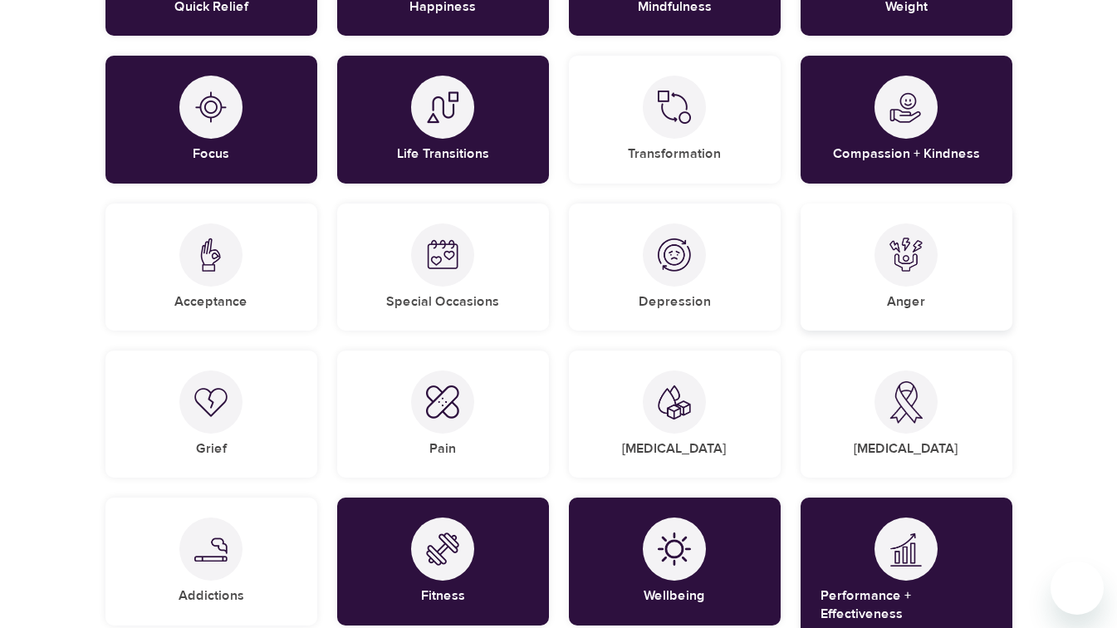
click at [856, 264] on div "Anger" at bounding box center [907, 267] width 212 height 127
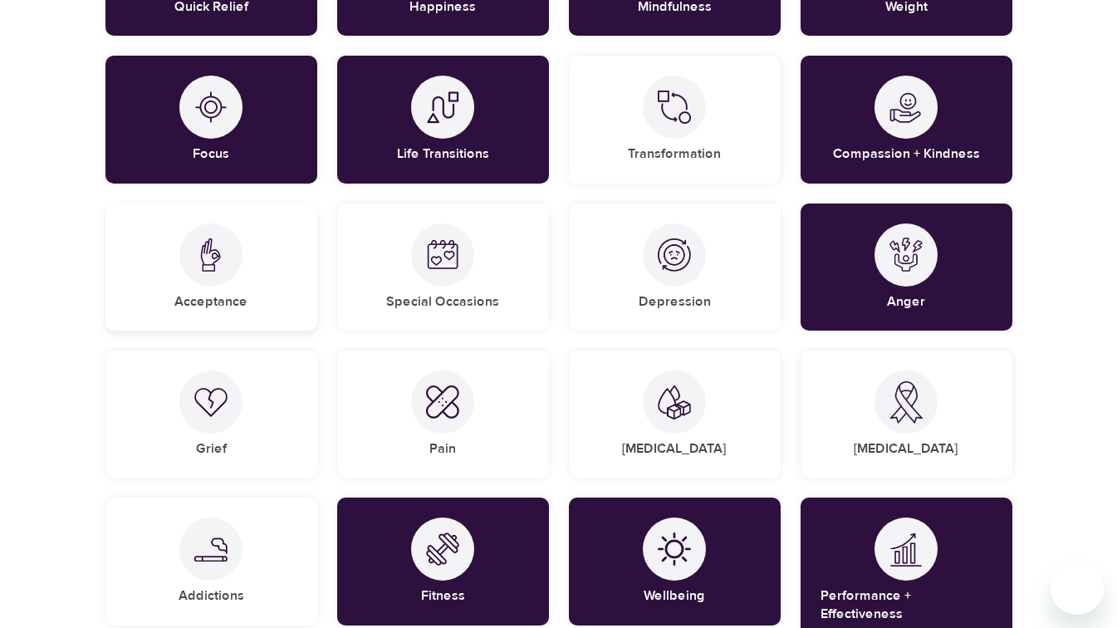
click at [215, 230] on div at bounding box center [210, 254] width 63 height 63
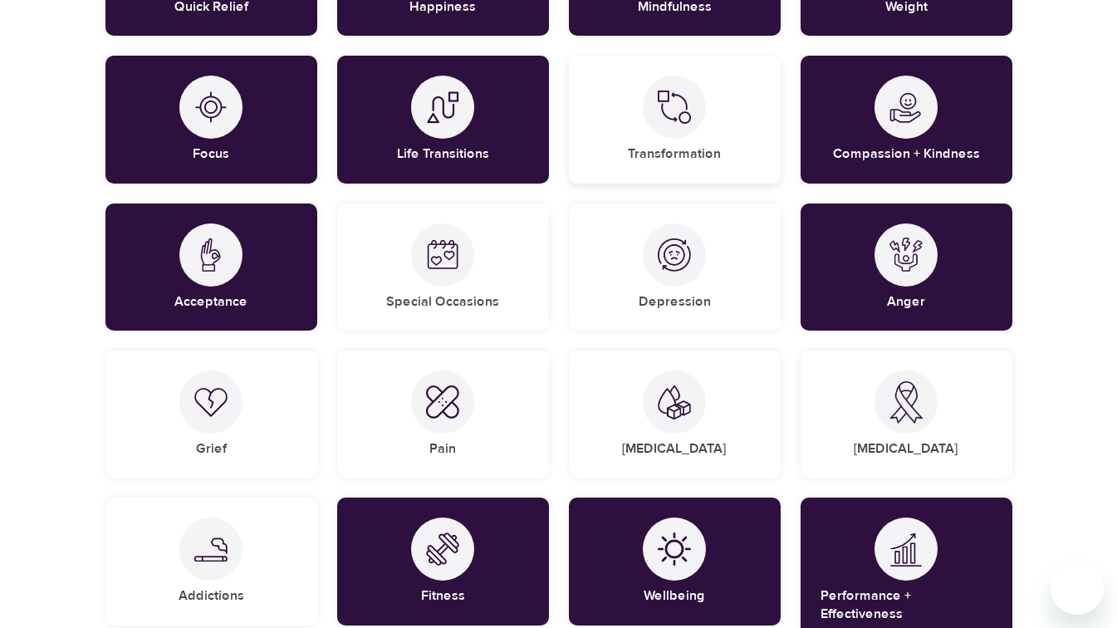
click at [644, 151] on h5 "Transformation" at bounding box center [674, 153] width 93 height 17
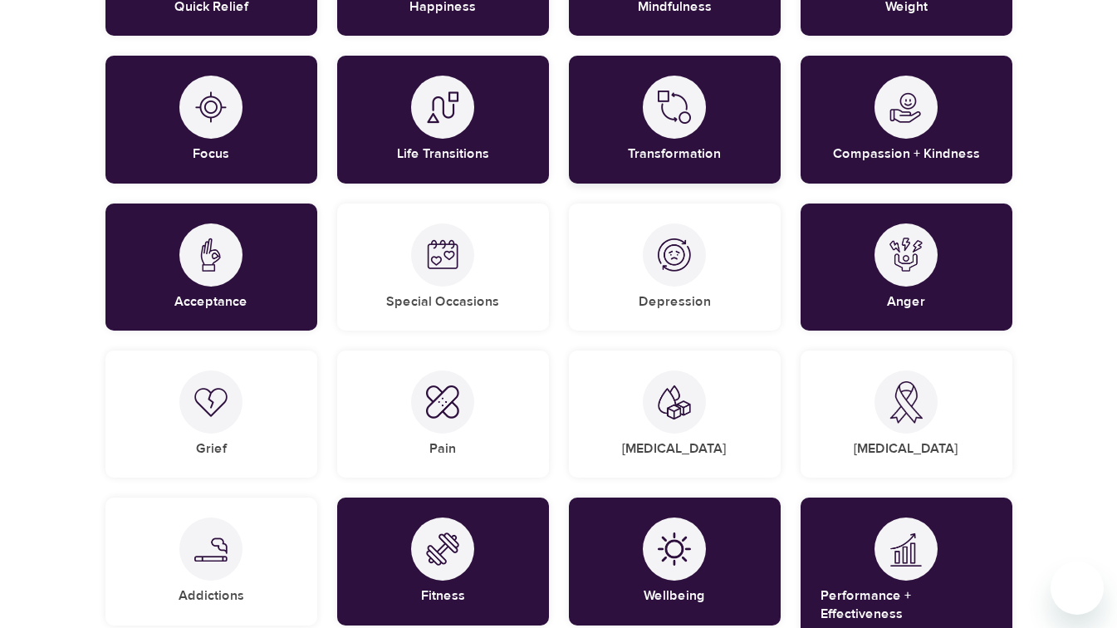
click at [644, 151] on h5 "Transformation" at bounding box center [674, 153] width 93 height 17
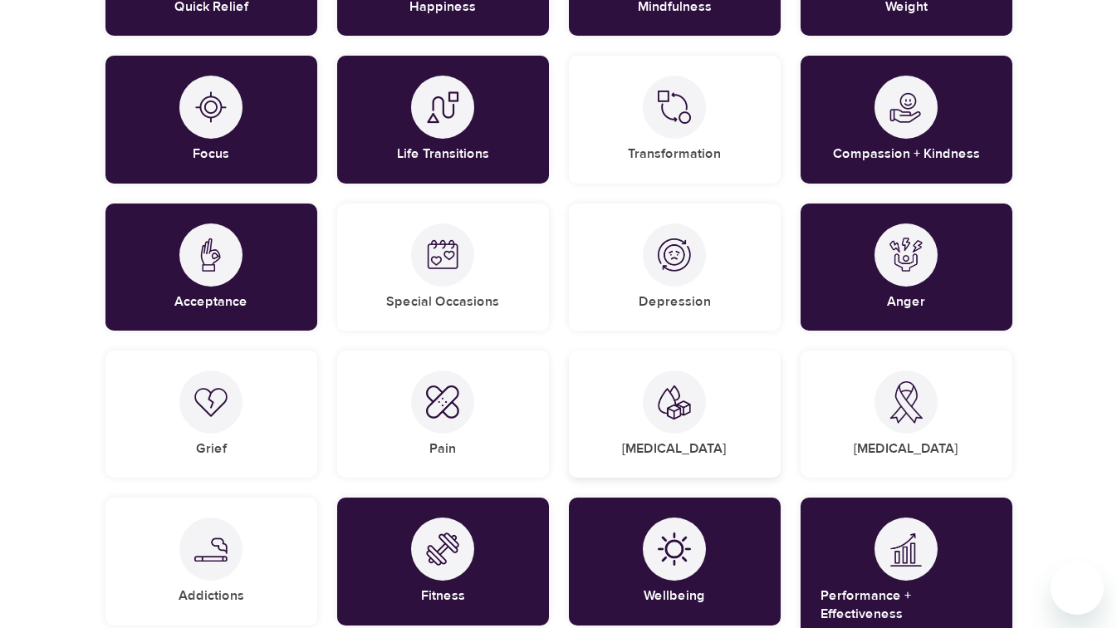
scroll to position [1307, 0]
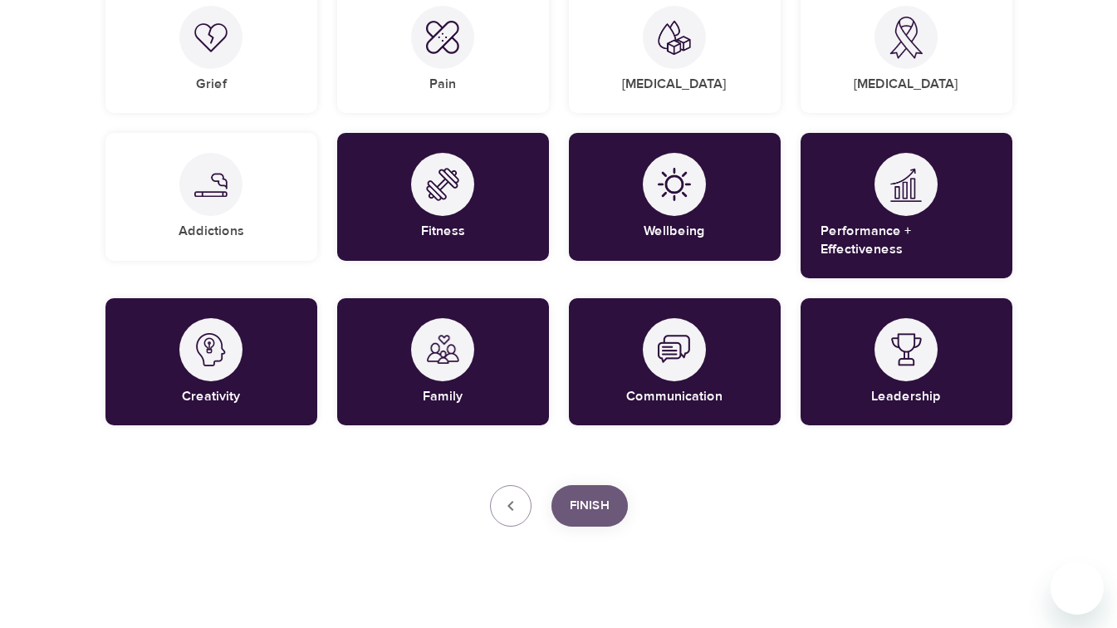
click at [576, 495] on span "Finish" at bounding box center [590, 506] width 40 height 22
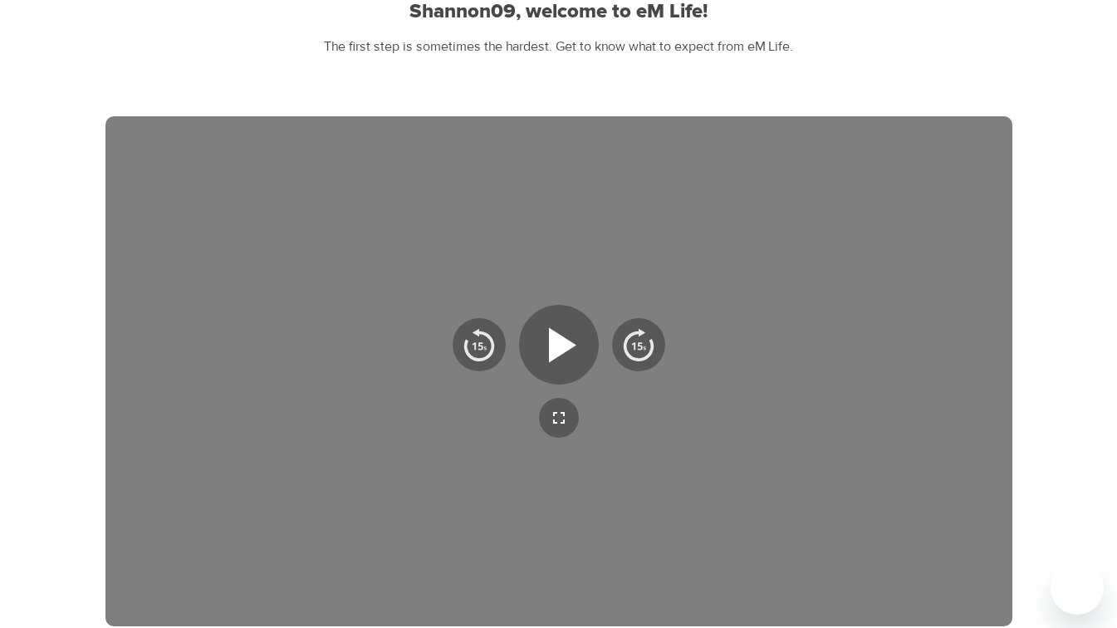
scroll to position [180, 0]
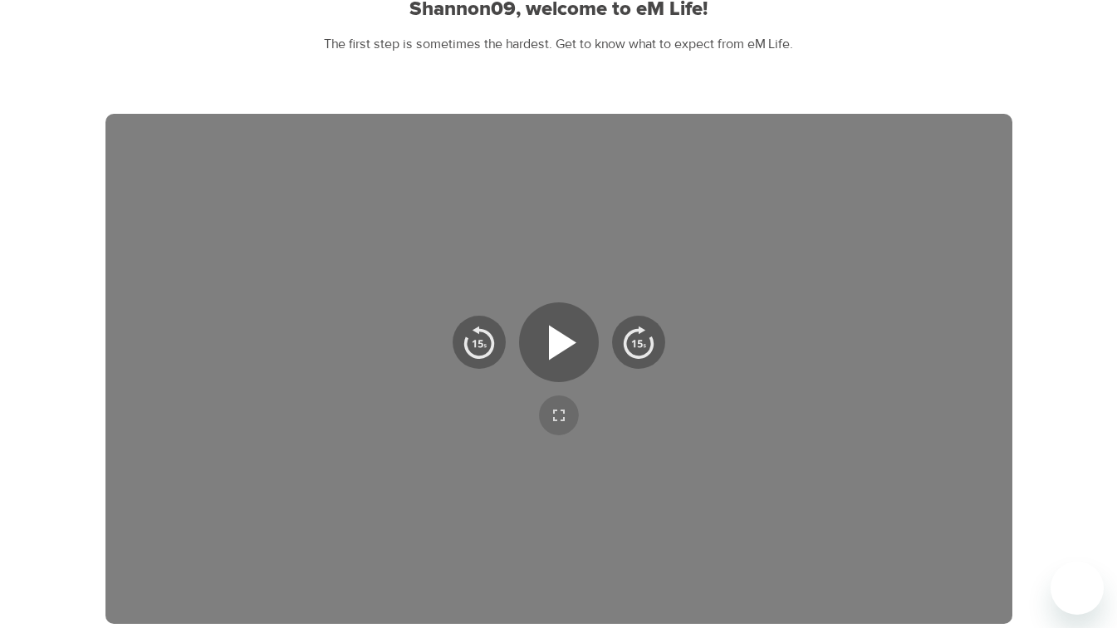
click at [550, 405] on icon "button" at bounding box center [559, 415] width 20 height 20
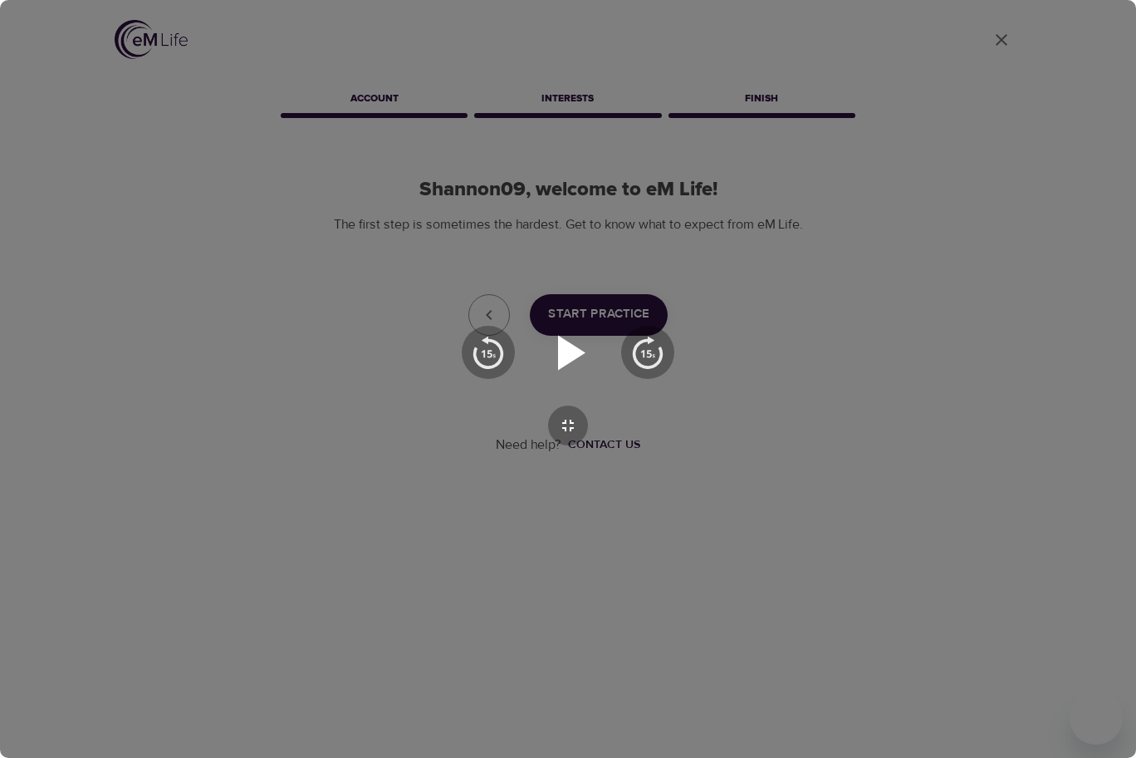
click at [560, 339] on icon "button" at bounding box center [571, 352] width 27 height 35
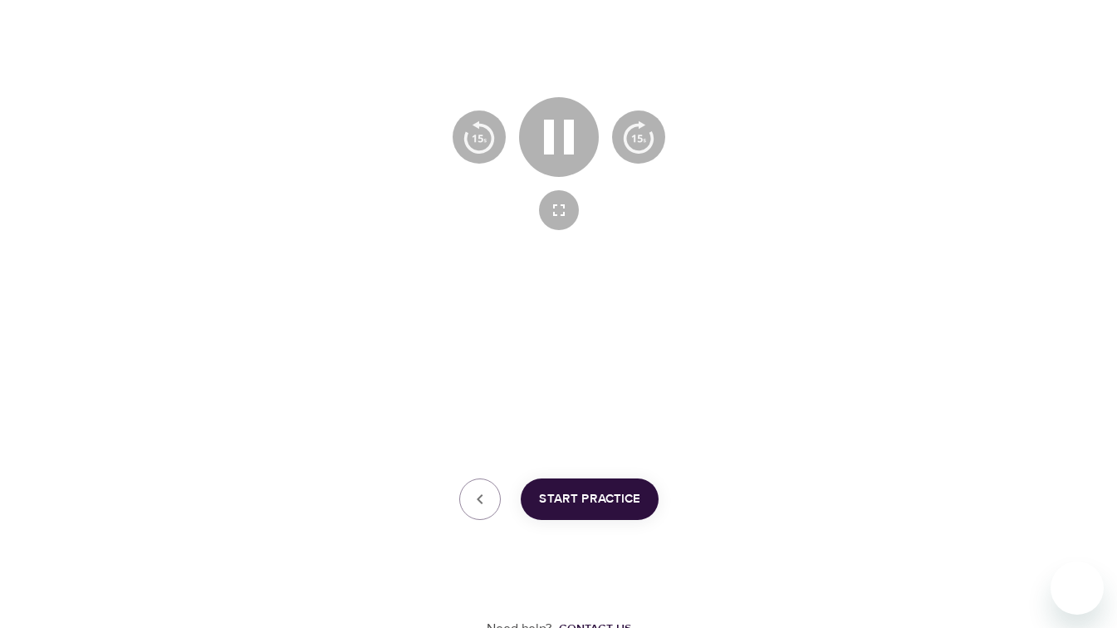
scroll to position [395, 0]
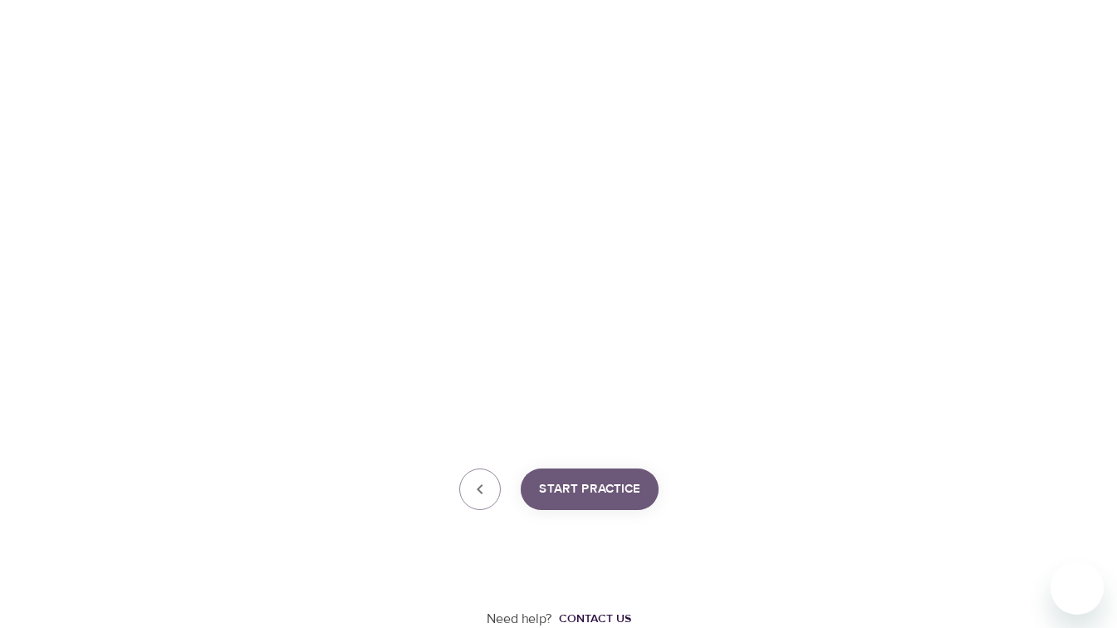
click at [638, 481] on span "Start Practice" at bounding box center [589, 489] width 101 height 22
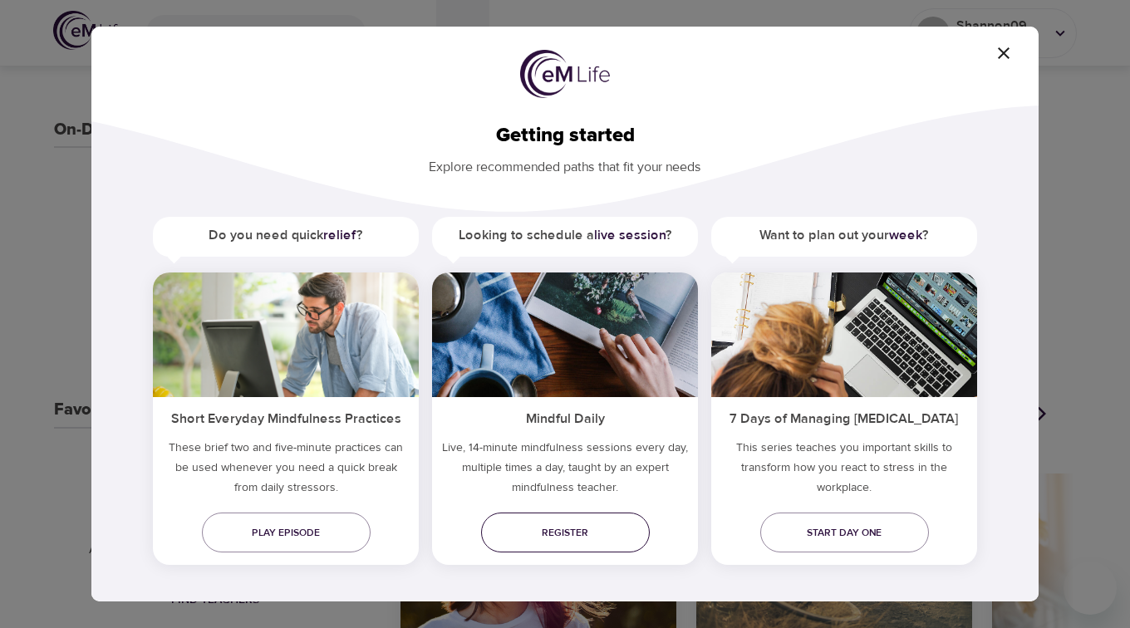
click at [513, 529] on span "Register" at bounding box center [565, 532] width 142 height 17
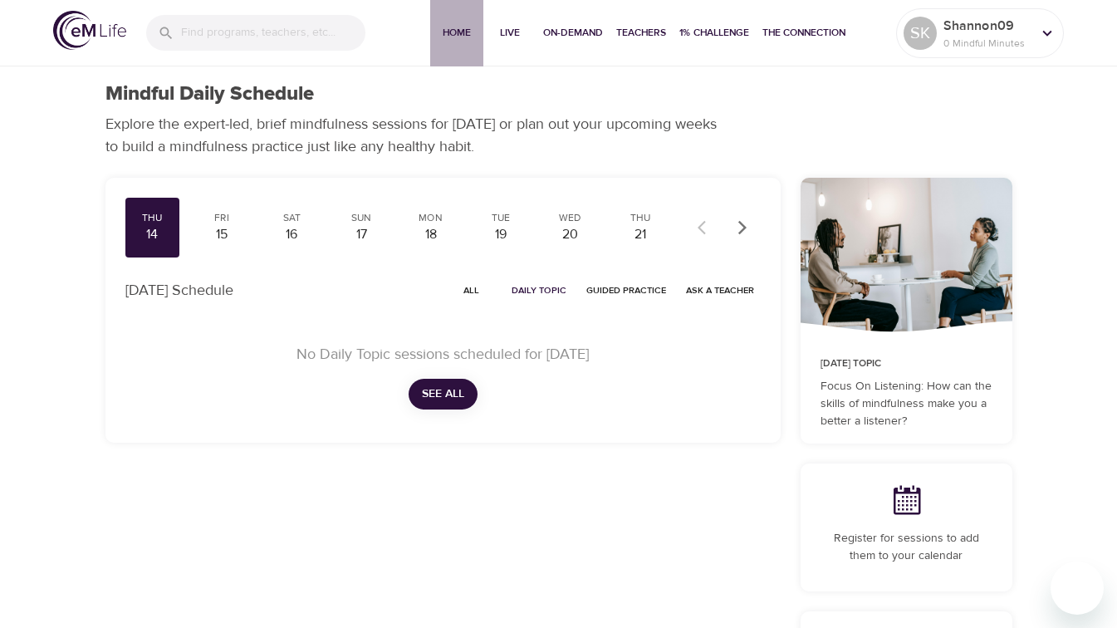
click at [461, 27] on span "Home" at bounding box center [457, 32] width 40 height 17
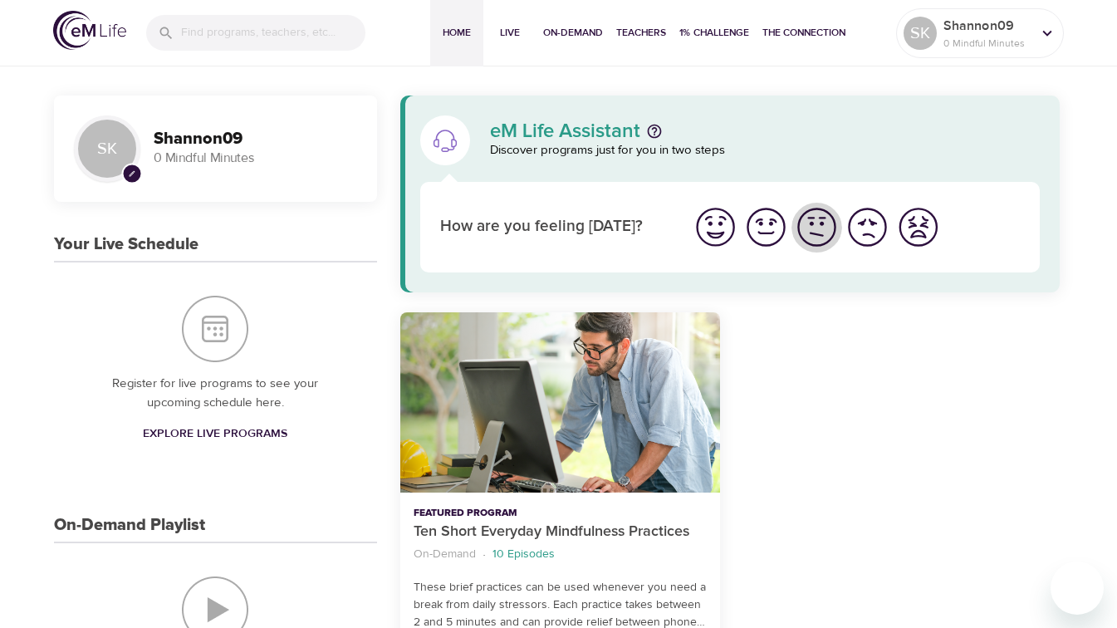
click at [814, 228] on img "I'm feeling ok" at bounding box center [817, 227] width 46 height 46
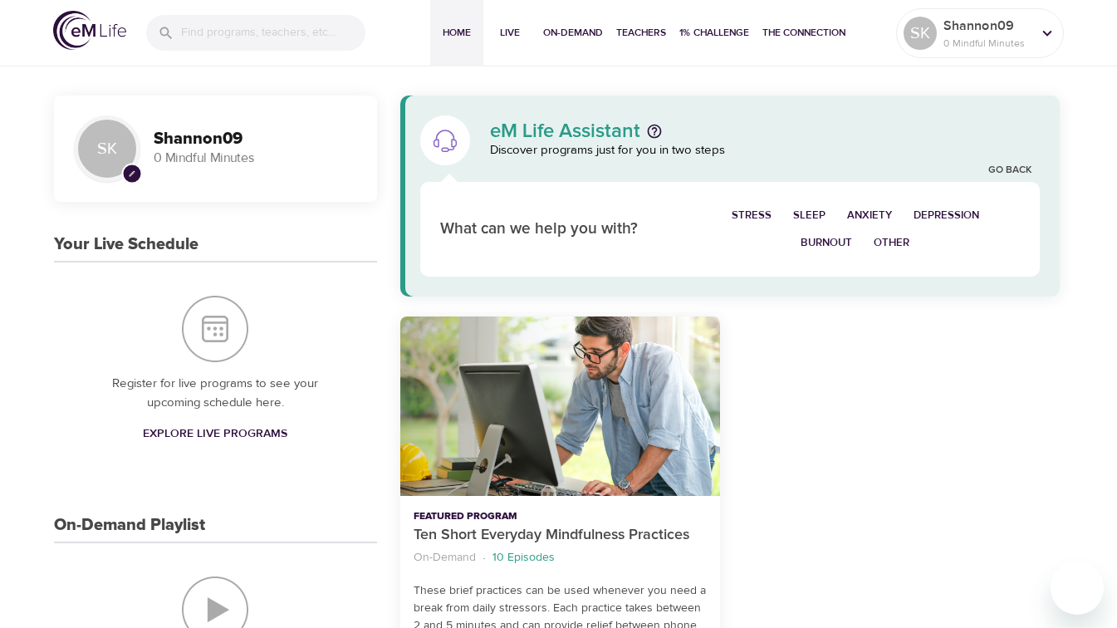
click at [886, 215] on span "Anxiety" at bounding box center [869, 215] width 45 height 19
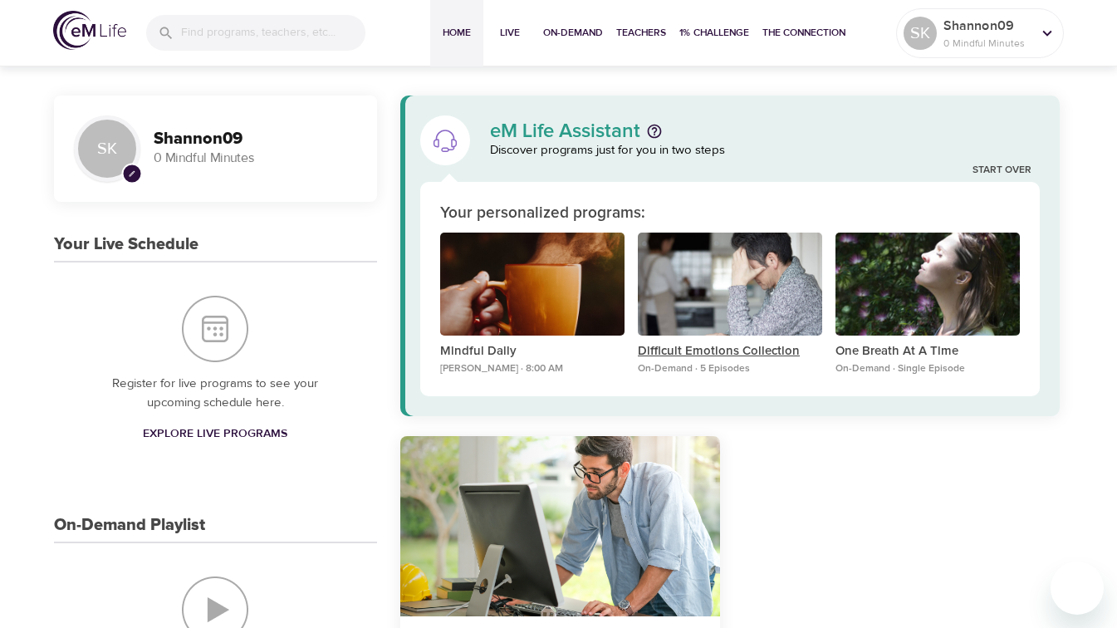
click at [673, 354] on p "Difficult Emotions Collection" at bounding box center [730, 351] width 184 height 19
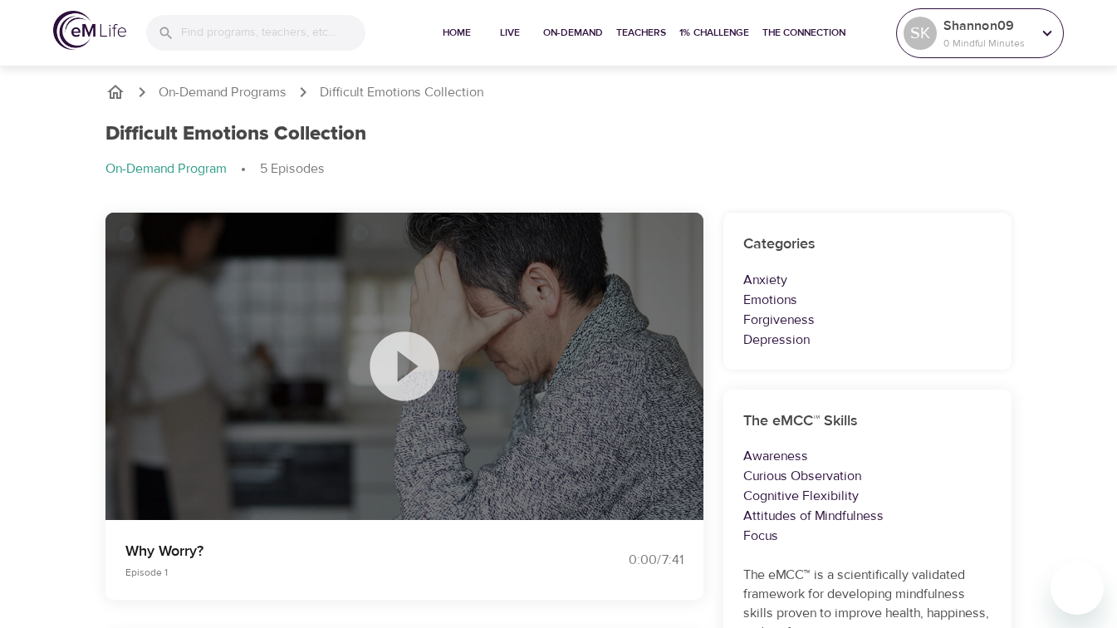
click at [1049, 48] on div "SK Shannon09 0 Mindful Minutes" at bounding box center [979, 33] width 159 height 42
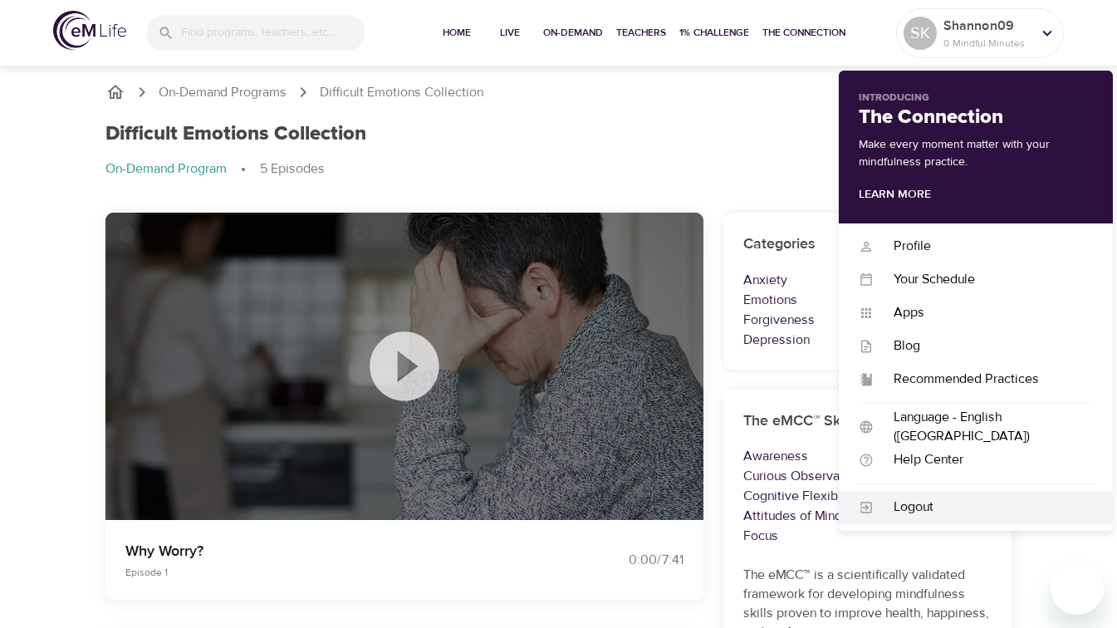
click at [874, 508] on div "Logout" at bounding box center [983, 507] width 219 height 19
